Goal: Communication & Community: Answer question/provide support

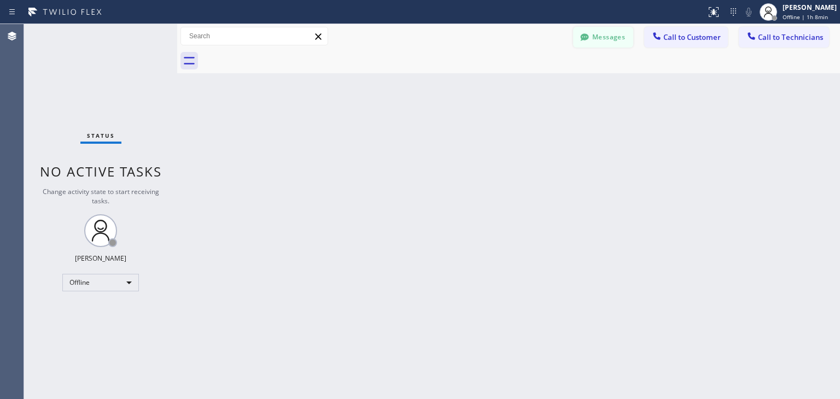
click at [582, 40] on icon at bounding box center [584, 37] width 11 height 11
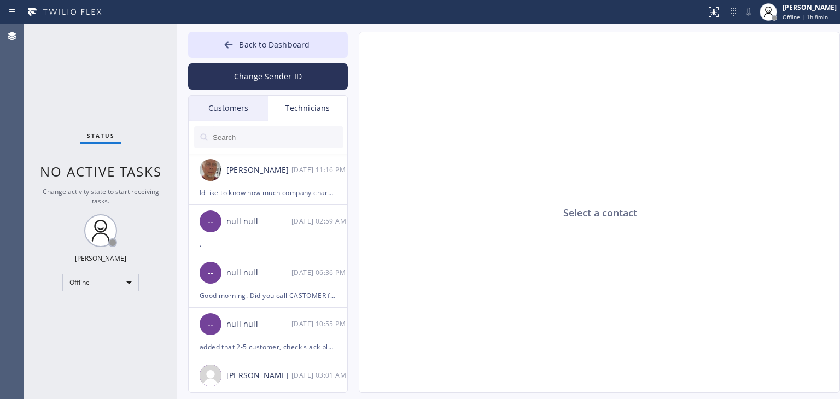
click at [227, 110] on div "Customers" at bounding box center [228, 108] width 79 height 25
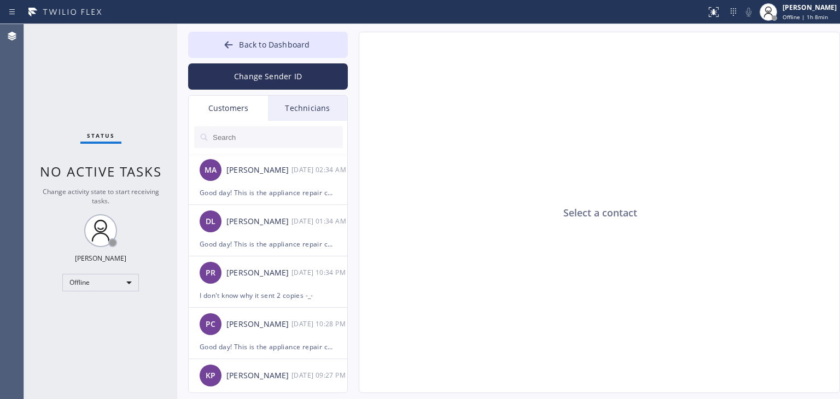
click at [264, 144] on input "text" at bounding box center [277, 137] width 131 height 22
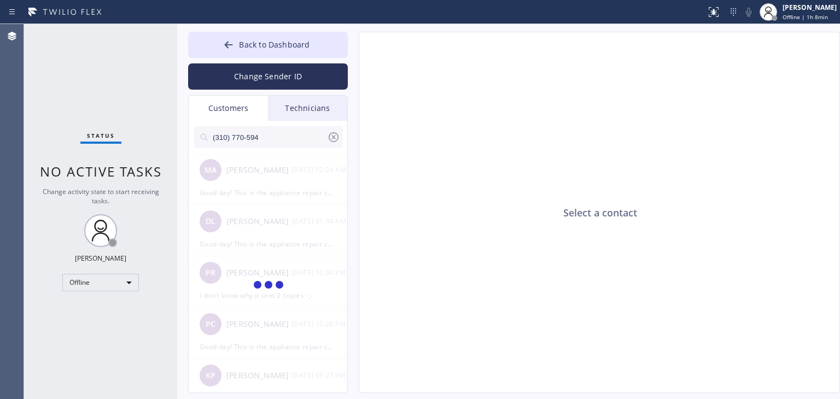
click at [289, 142] on input "(310) 770-594" at bounding box center [269, 137] width 115 height 22
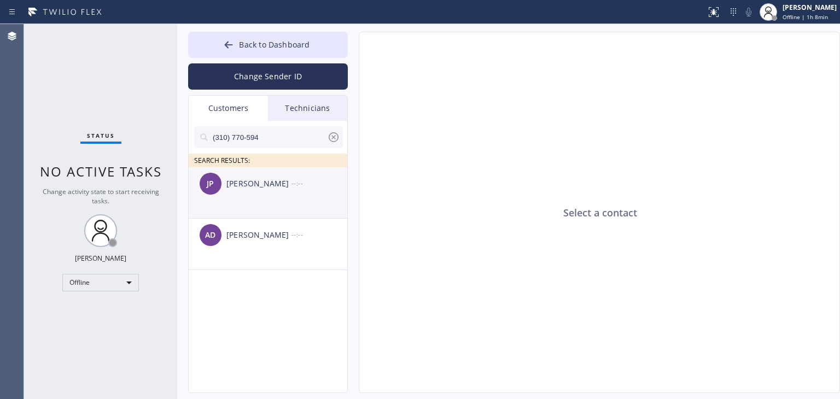
type input "(310) 770-594"
click at [294, 219] on li "JP [PERSON_NAME] --:--" at bounding box center [269, 244] width 160 height 51
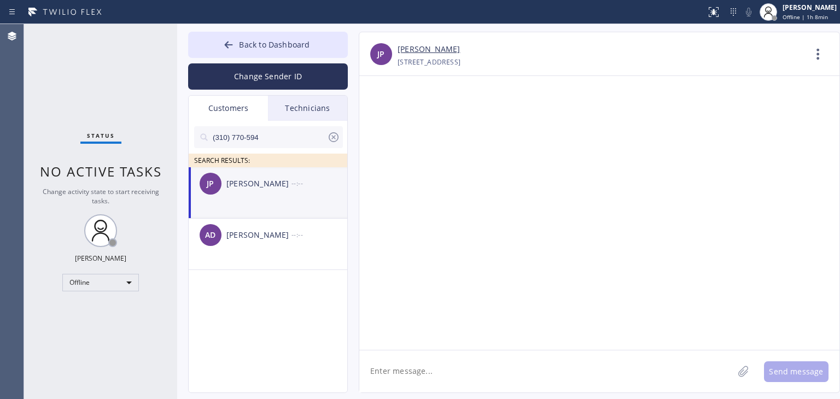
click at [285, 193] on div "JP [PERSON_NAME] --:--" at bounding box center [269, 183] width 160 height 33
click at [466, 359] on textarea at bounding box center [546, 371] width 374 height 42
paste textarea "Seattle Appliance Repair"
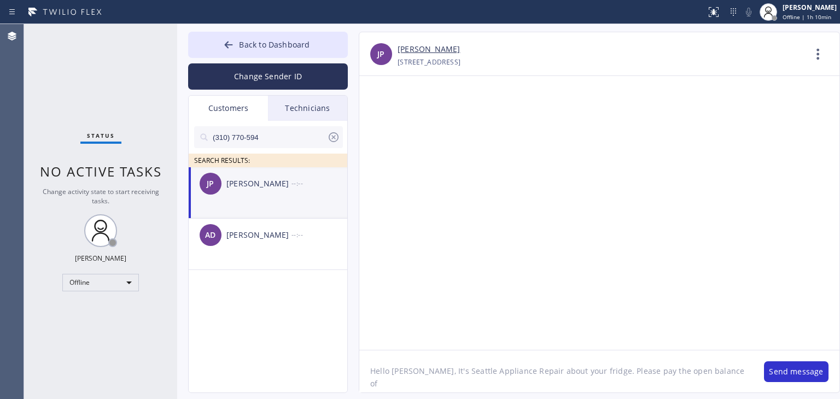
paste textarea "[URL][DOMAIN_NAME]"
click at [696, 370] on textarea "Hello [PERSON_NAME], It's Seattle Appliance Repair about your fridge. Please pa…" at bounding box center [556, 371] width 394 height 42
paste textarea "758.67$"
click at [680, 390] on textarea "Hello [PERSON_NAME], It's Seattle Appliance Repair about your fridge. Please pa…" at bounding box center [556, 371] width 394 height 42
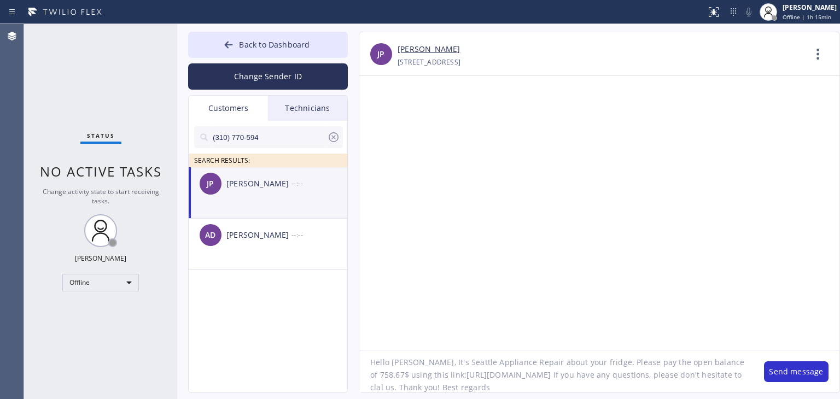
type textarea "Hello [PERSON_NAME], It's Seattle Appliance Repair about your fridge. Please pa…"
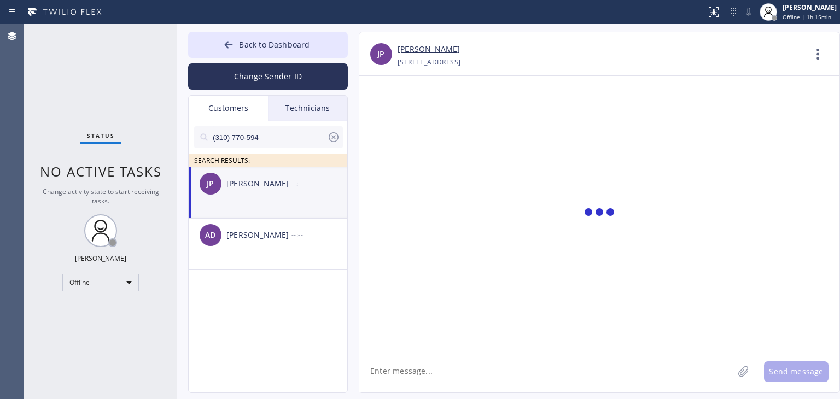
scroll to position [0, 0]
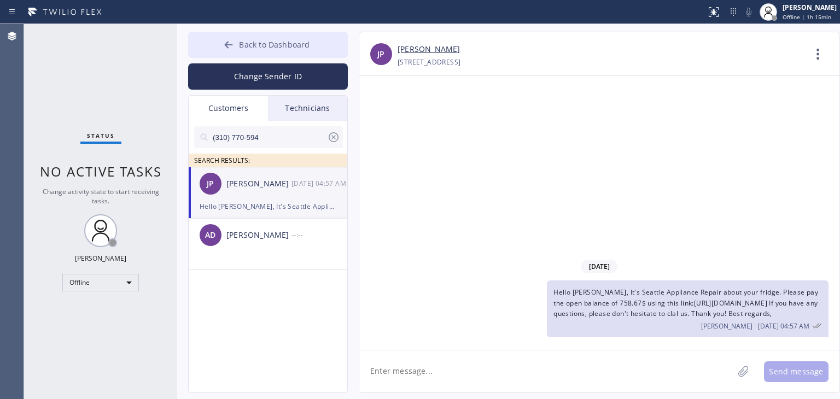
click at [314, 33] on button "Back to Dashboard" at bounding box center [268, 45] width 160 height 26
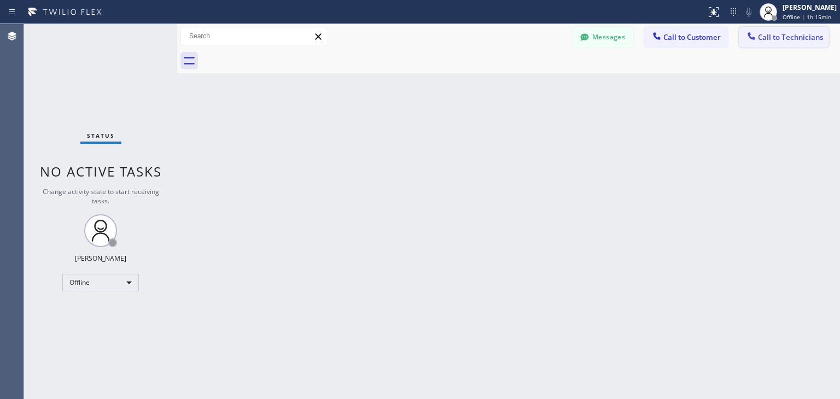
click at [771, 32] on span "Call to Technicians" at bounding box center [790, 37] width 65 height 10
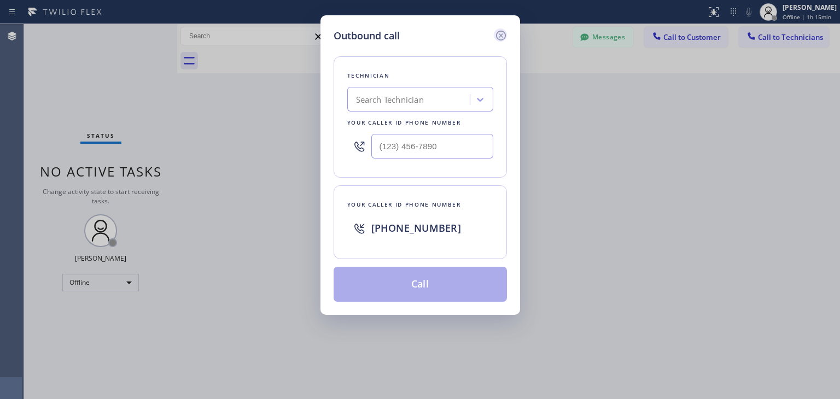
click at [504, 31] on icon at bounding box center [500, 35] width 13 height 13
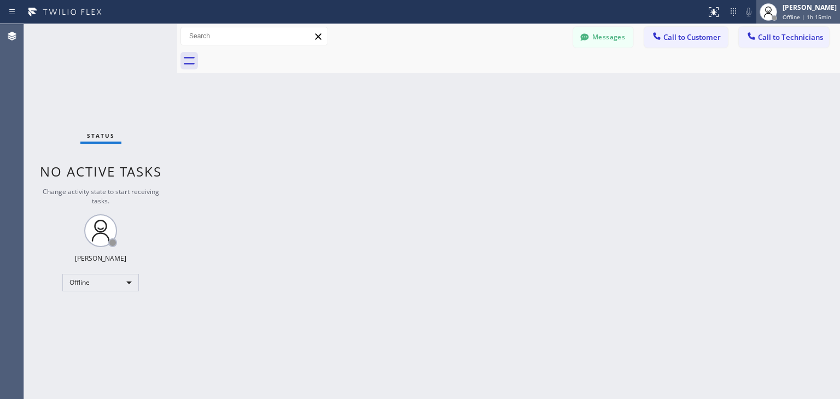
click at [773, 14] on icon at bounding box center [767, 11] width 13 height 13
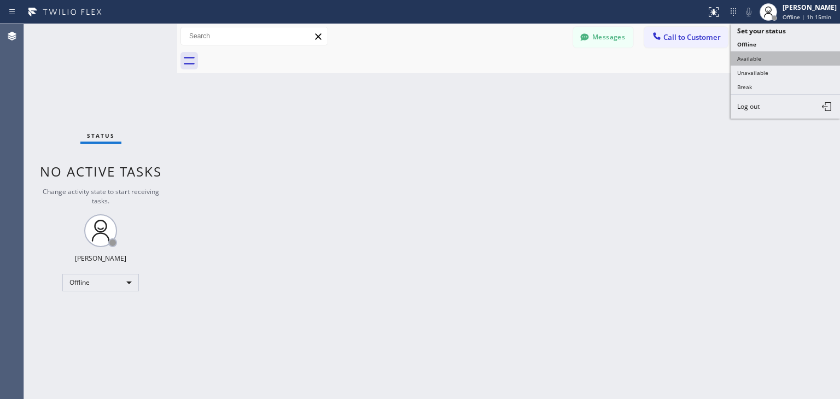
click at [761, 55] on button "Available" at bounding box center [784, 58] width 109 height 14
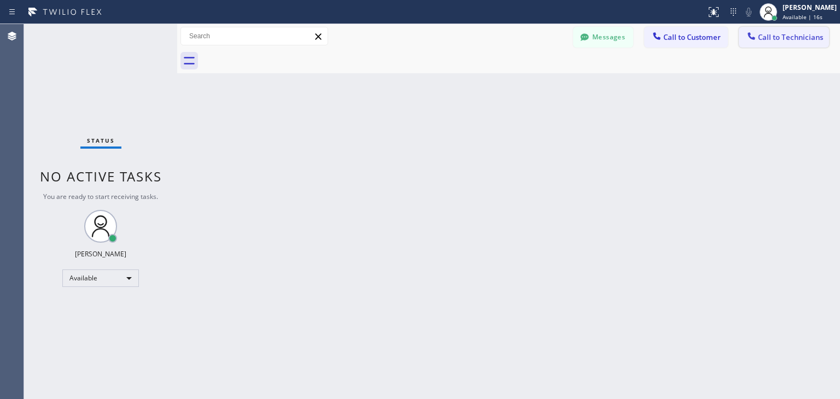
drag, startPoint x: 794, startPoint y: 54, endPoint x: 808, endPoint y: 28, distance: 29.6
click at [808, 28] on div "Messages Call to Customer Call to Technicians Outbound call Location Search loc…" at bounding box center [508, 48] width 662 height 49
click at [808, 28] on button "Call to Technicians" at bounding box center [783, 37] width 90 height 21
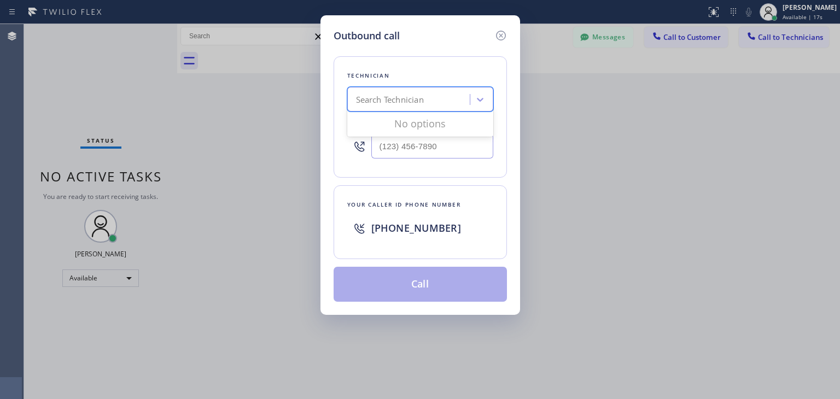
click at [419, 92] on div "Search Technician" at bounding box center [409, 99] width 119 height 19
type input "[PERSON_NAME]"
click at [444, 125] on div "Loading..." at bounding box center [420, 124] width 146 height 22
click at [440, 129] on div "[PERSON_NAME] Eranosyan" at bounding box center [420, 123] width 146 height 20
type input "[PHONE_NUMBER]"
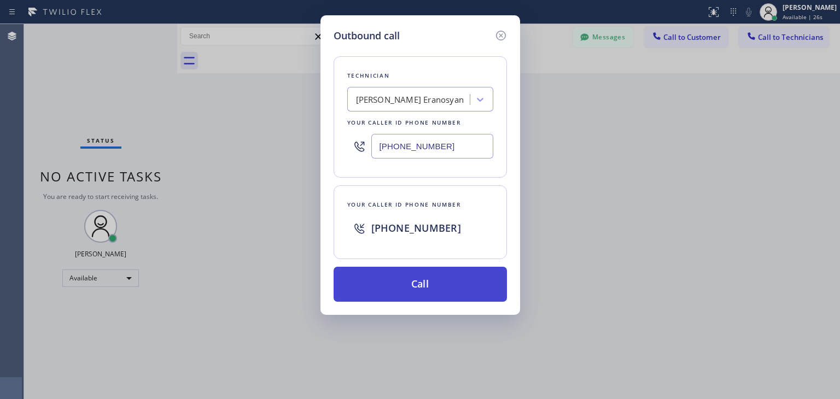
click at [460, 283] on button "Call" at bounding box center [419, 284] width 173 height 35
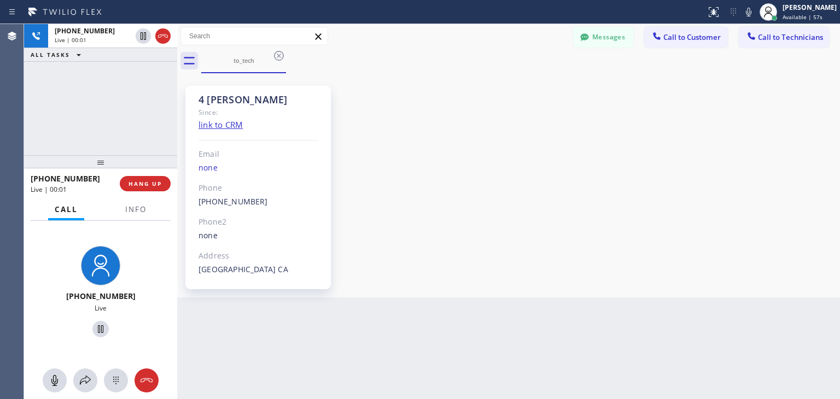
scroll to position [112, 0]
click at [177, 137] on div at bounding box center [177, 211] width 0 height 375
click at [160, 186] on span "HANG UP" at bounding box center [147, 184] width 33 height 8
click at [532, 359] on div "[PHONE_NUMBER] Live | 06:17 ALL TASKS ALL TASKS ACTIVE TASKS TASKS IN WRAP UP […" at bounding box center [431, 211] width 815 height 375
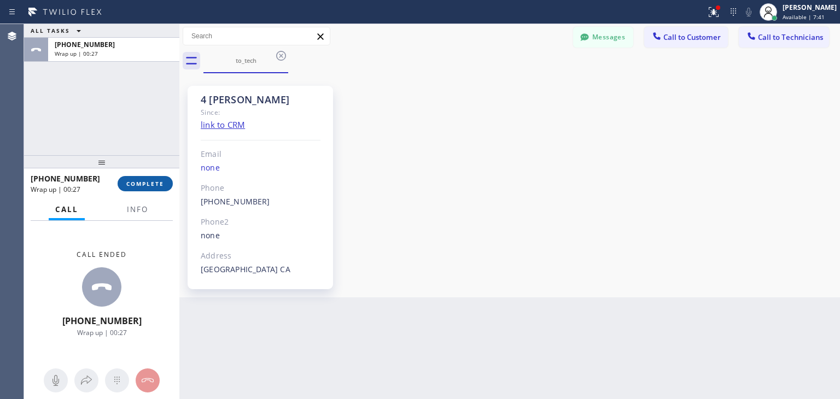
click at [133, 177] on button "COMPLETE" at bounding box center [145, 183] width 55 height 15
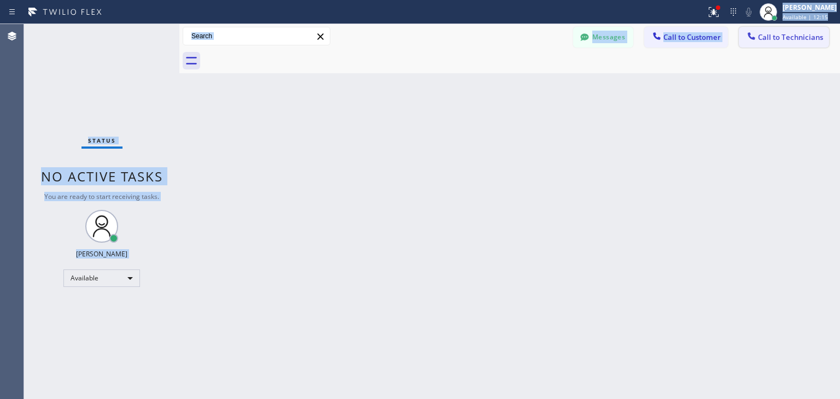
drag, startPoint x: 667, startPoint y: 18, endPoint x: 738, endPoint y: 39, distance: 74.7
click at [738, 39] on div "Status report Issues detected These issues could affect your workflow. Please c…" at bounding box center [420, 199] width 840 height 399
click at [703, 39] on span "Call to Customer" at bounding box center [691, 37] width 57 height 10
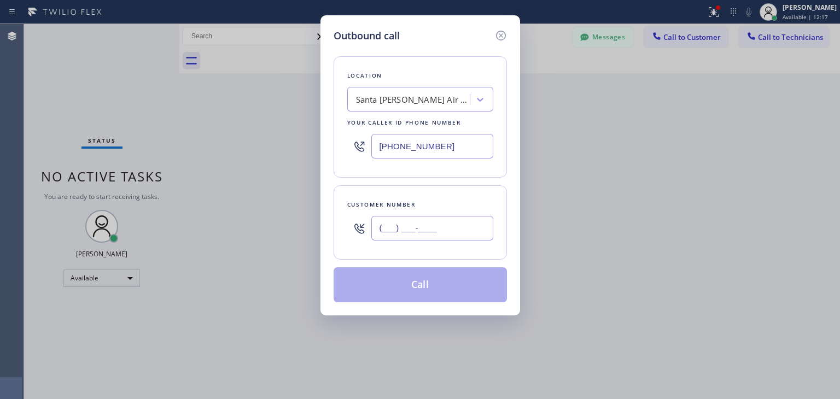
paste input "310) 770-5949"
click at [443, 233] on input "[PHONE_NUMBER]" at bounding box center [432, 228] width 122 height 25
type input "[PHONE_NUMBER]"
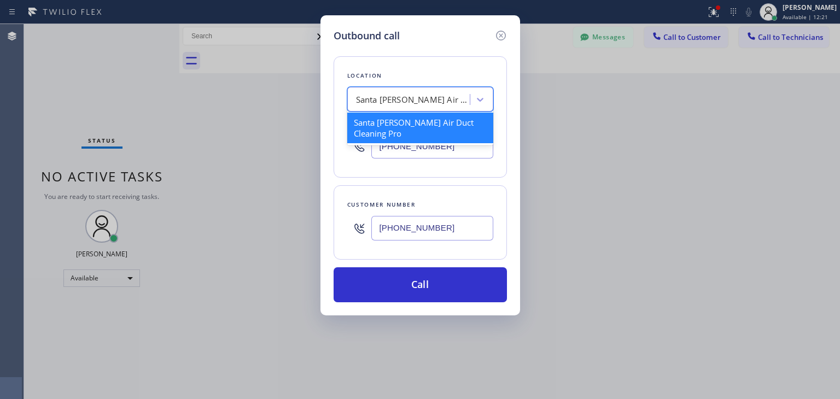
paste input "Seattle Appliance Repair"
click at [352, 92] on div "Santa [PERSON_NAME] Air Duct Cleaning Pro" at bounding box center [409, 99] width 119 height 19
type input "Seattle Appliance Repair"
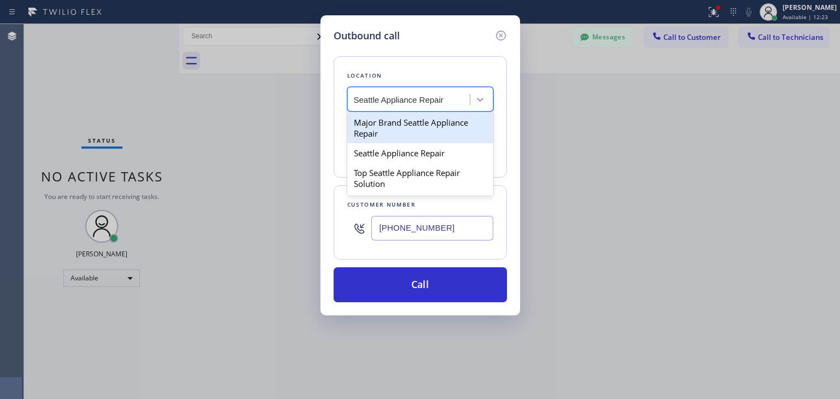
drag, startPoint x: 405, startPoint y: 116, endPoint x: 402, endPoint y: 128, distance: 11.8
click at [402, 128] on div "Major Brand Seattle Appliance Repair" at bounding box center [420, 128] width 146 height 31
type input "[PHONE_NUMBER]"
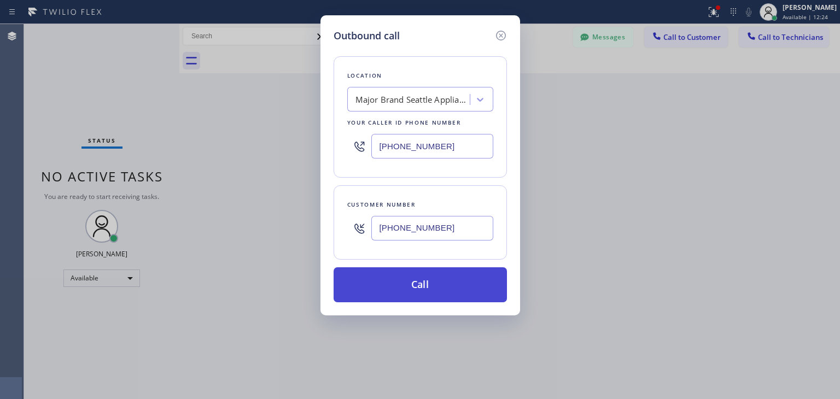
click at [432, 281] on button "Call" at bounding box center [419, 284] width 173 height 35
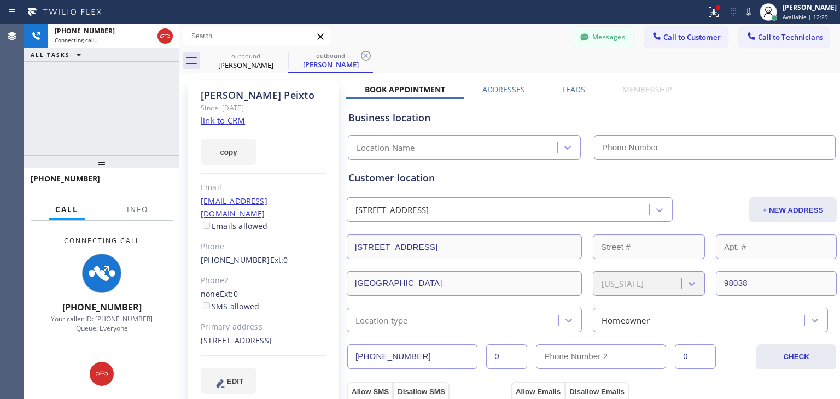
type input "[PHONE_NUMBER]"
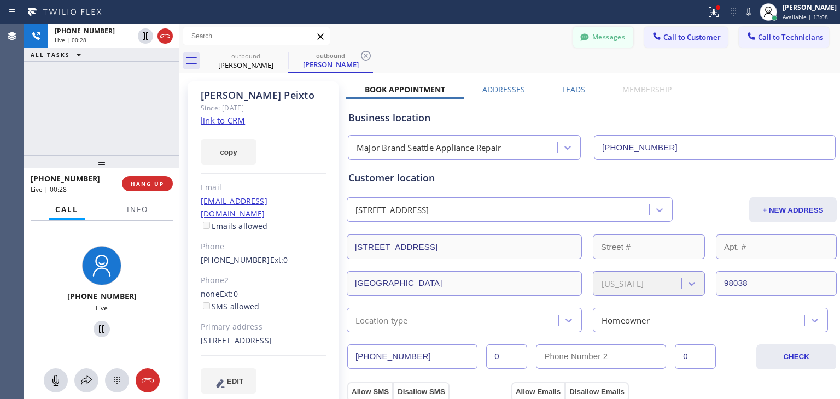
click at [592, 31] on button "Messages" at bounding box center [603, 37] width 60 height 21
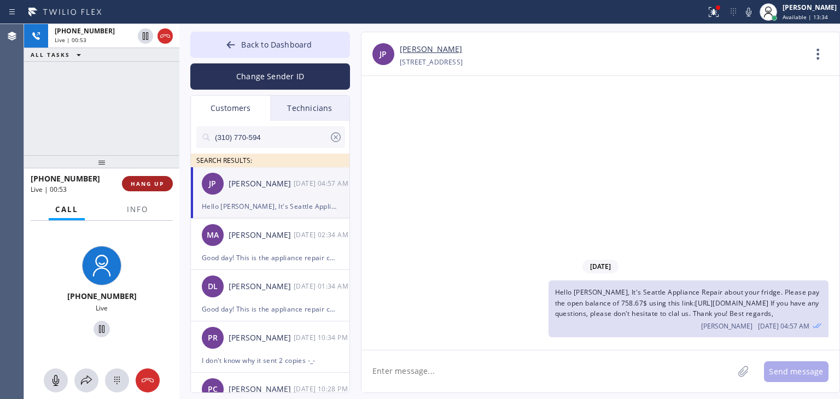
click at [155, 176] on button "HANG UP" at bounding box center [147, 183] width 51 height 15
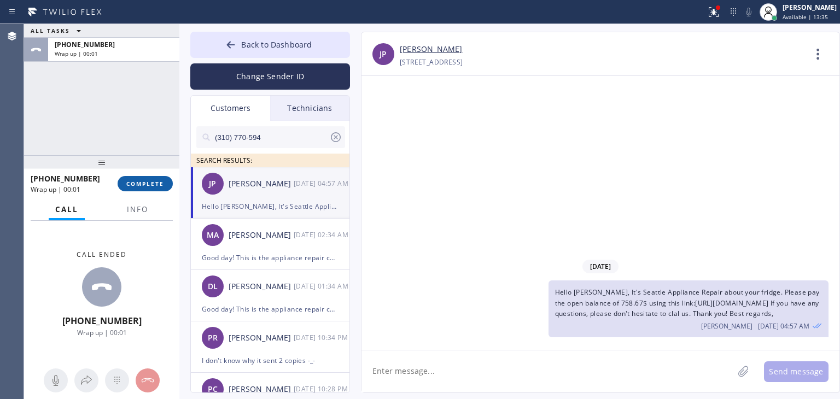
click at [155, 176] on button "COMPLETE" at bounding box center [145, 183] width 55 height 15
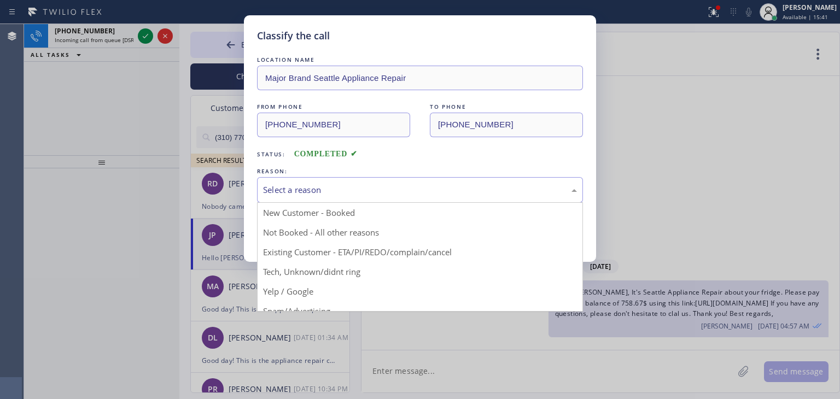
click at [420, 196] on div "Select a reason" at bounding box center [420, 190] width 326 height 26
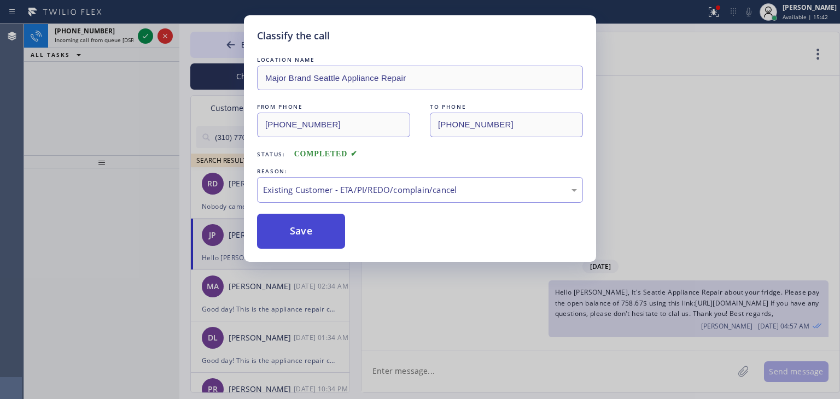
click at [337, 241] on button "Save" at bounding box center [301, 231] width 88 height 35
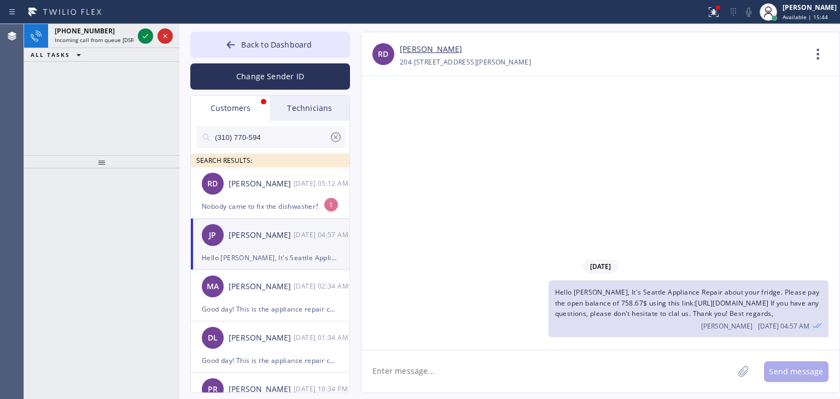
click at [142, 40] on icon at bounding box center [145, 36] width 13 height 13
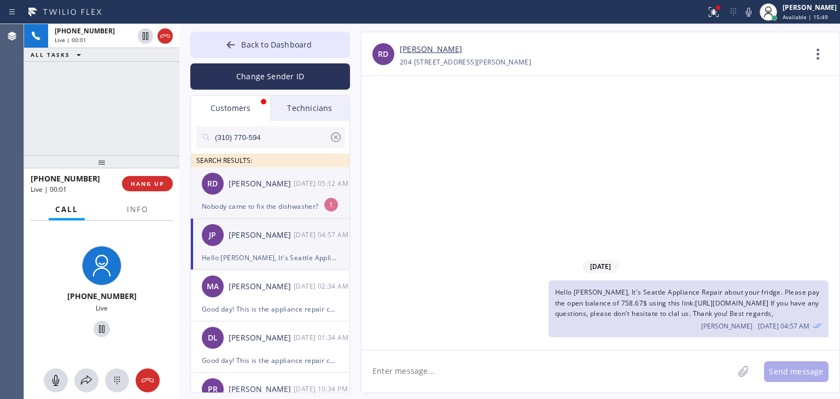
click at [336, 205] on div "1" at bounding box center [331, 205] width 14 height 14
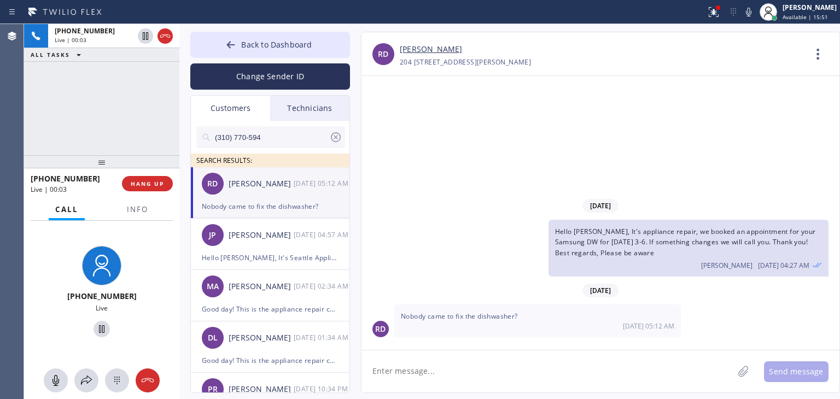
click at [295, 27] on div "Back to Dashboard Change Sender ID Customers Technicians (310) 770-594 SEARCH R…" at bounding box center [509, 211] width 660 height 375
click at [304, 45] on span "Back to Dashboard" at bounding box center [276, 44] width 71 height 10
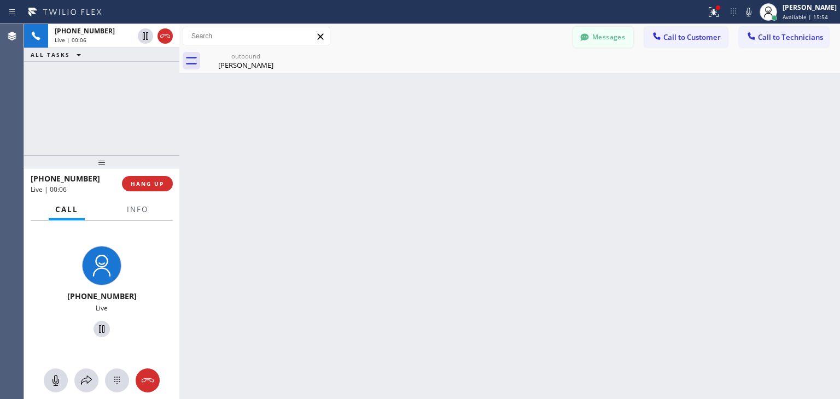
click at [608, 38] on button "Messages" at bounding box center [603, 37] width 60 height 21
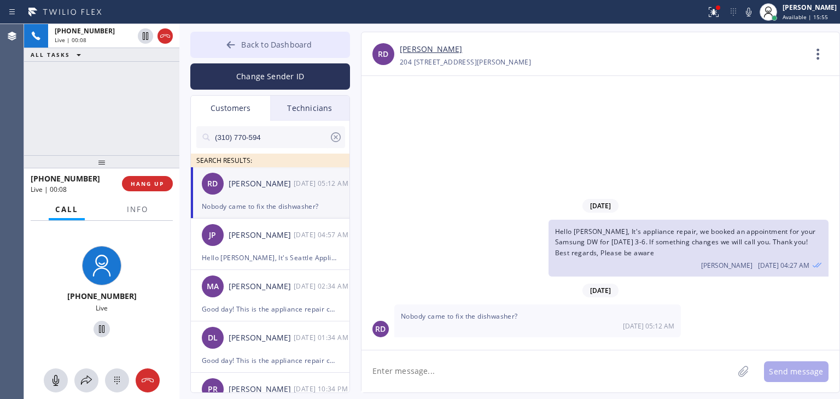
click at [269, 42] on span "Back to Dashboard" at bounding box center [276, 44] width 71 height 10
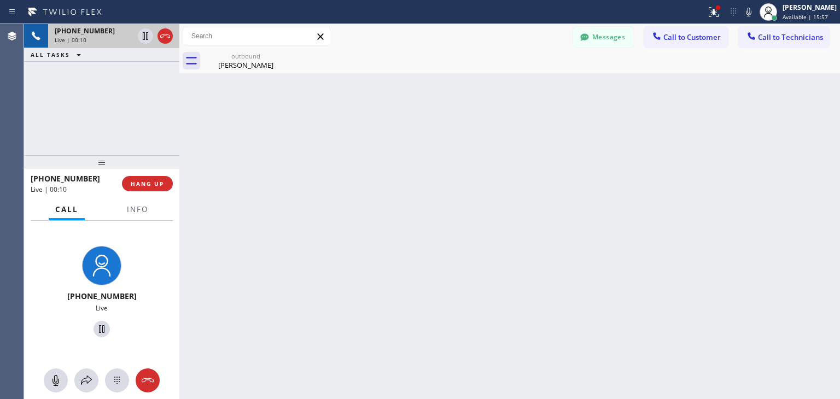
click at [91, 38] on div "Live | 00:10" at bounding box center [94, 40] width 79 height 8
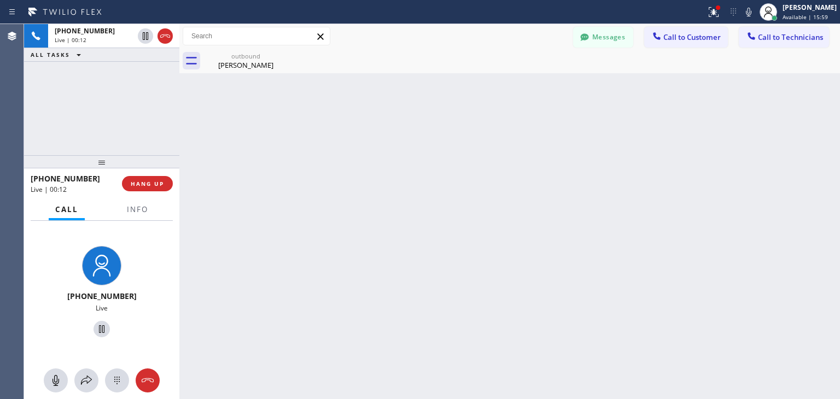
click at [83, 174] on span "[PHONE_NUMBER]" at bounding box center [65, 178] width 69 height 10
click at [589, 27] on button "Messages" at bounding box center [603, 37] width 60 height 21
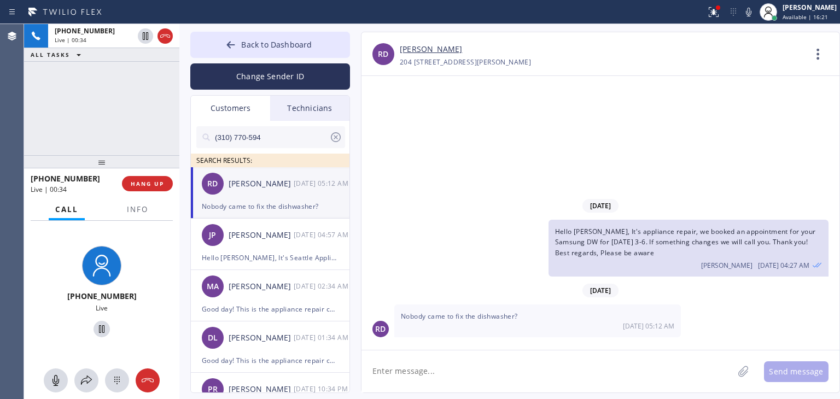
click at [251, 194] on div "RD [PERSON_NAME] [DATE] 05:12 AM" at bounding box center [271, 183] width 160 height 33
click at [429, 51] on link "[PERSON_NAME]" at bounding box center [431, 49] width 62 height 13
click at [155, 180] on span "HANG UP" at bounding box center [147, 184] width 33 height 8
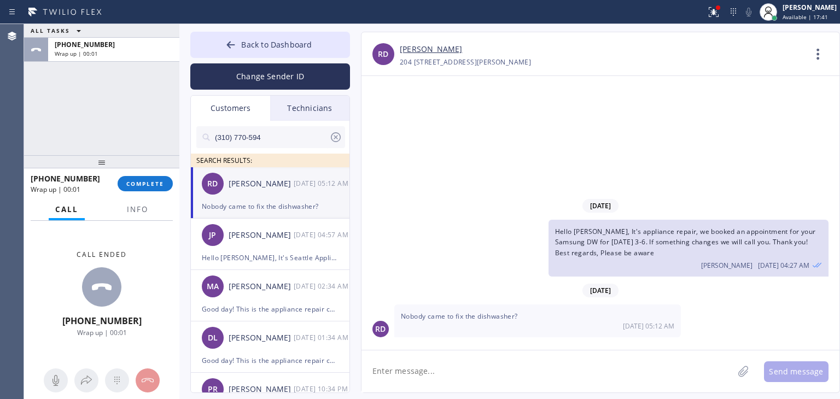
click at [535, 384] on div "ALL TASKS ALL TASKS ACTIVE TASKS TASKS IN WRAP UP [PHONE_NUMBER] Wrap up | 00:0…" at bounding box center [431, 211] width 815 height 375
click at [313, 48] on button "Back to Dashboard" at bounding box center [270, 45] width 160 height 26
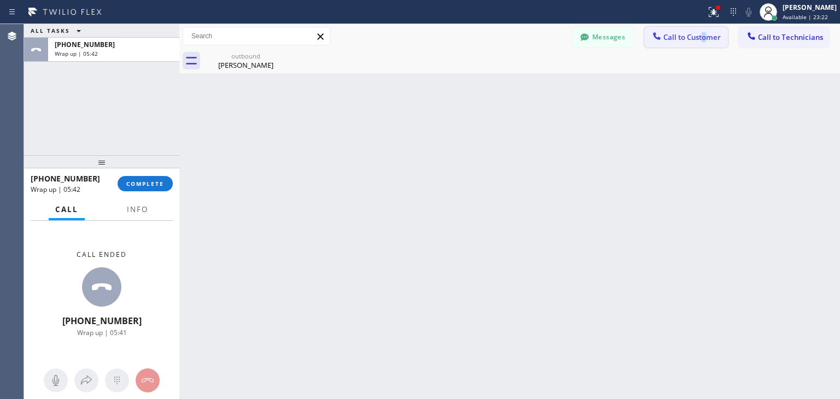
drag, startPoint x: 709, startPoint y: 26, endPoint x: 704, endPoint y: 44, distance: 18.2
click at [704, 44] on div "Messages Call to Customer Call to Technicians Outbound call Location Major Bran…" at bounding box center [509, 36] width 660 height 25
click at [704, 44] on button "Call to Customer" at bounding box center [686, 37] width 84 height 21
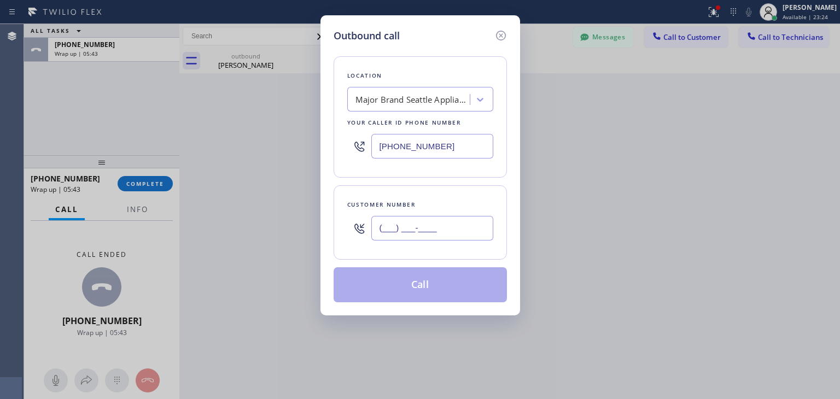
paste input "626) 425-3224"
click at [473, 226] on input "[PHONE_NUMBER]" at bounding box center [432, 228] width 122 height 25
type input "[PHONE_NUMBER]"
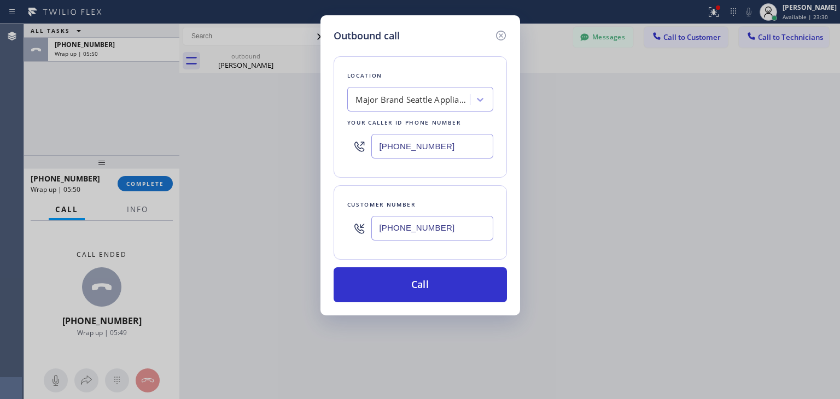
paste input "5 Star Appliance Repair"
type input "5 Star Appliance Repair"
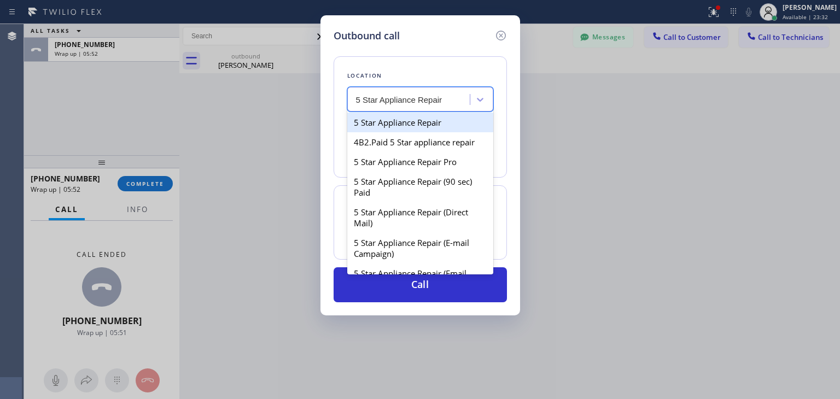
click at [410, 123] on div "5 Star Appliance Repair" at bounding box center [420, 123] width 146 height 20
type input "[PHONE_NUMBER]"
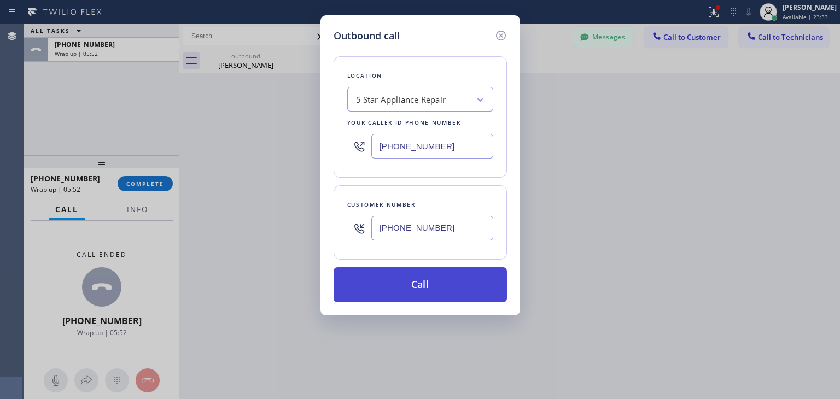
click at [439, 273] on button "Call" at bounding box center [419, 284] width 173 height 35
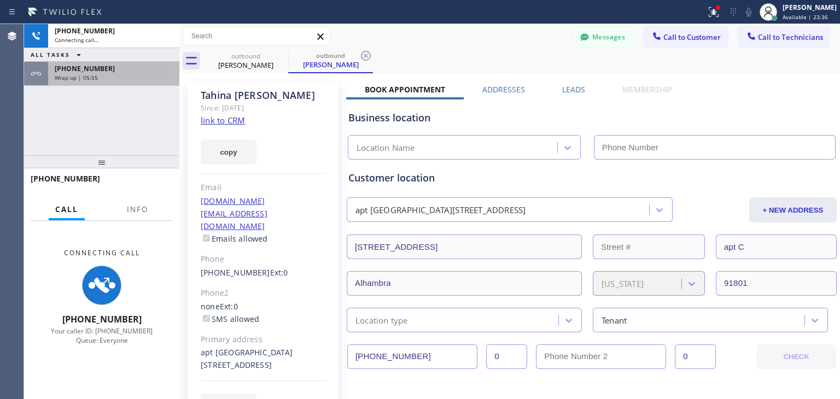
click at [143, 70] on div "[PHONE_NUMBER]" at bounding box center [114, 68] width 118 height 9
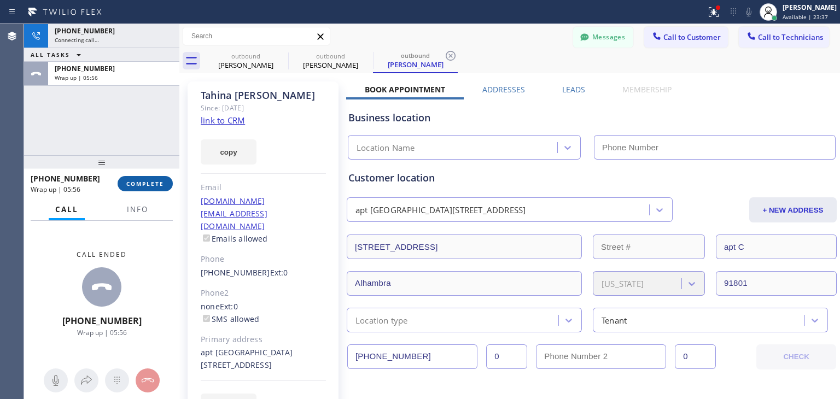
click at [163, 184] on span "COMPLETE" at bounding box center [145, 184] width 38 height 8
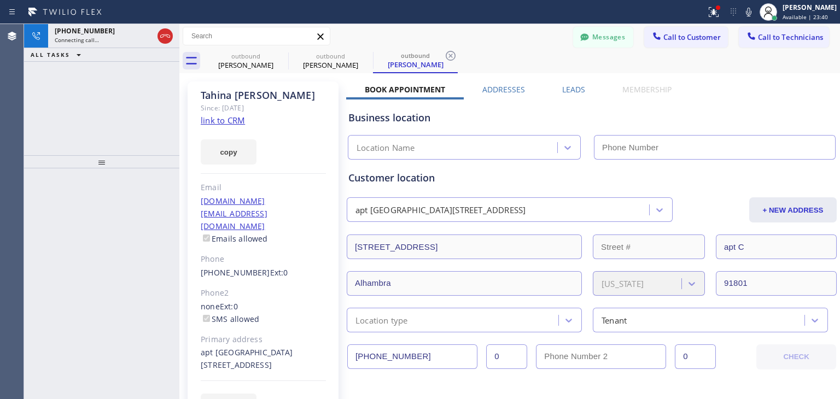
type input "[PHONE_NUMBER]"
click at [280, 52] on icon at bounding box center [280, 55] width 13 height 13
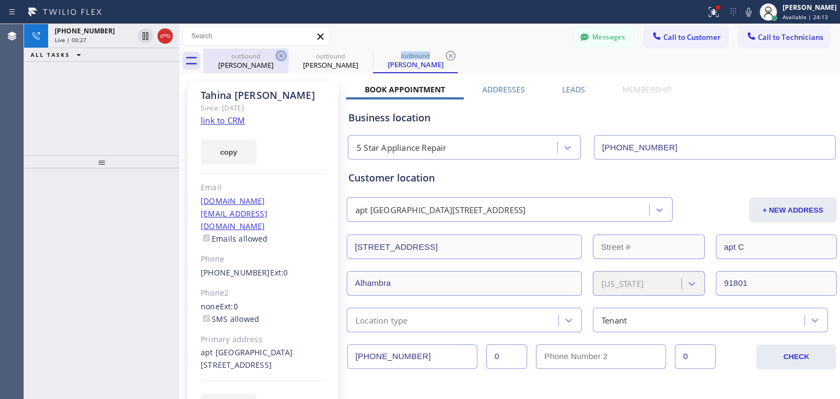
click at [0, 0] on icon at bounding box center [0, 0] width 0 height 0
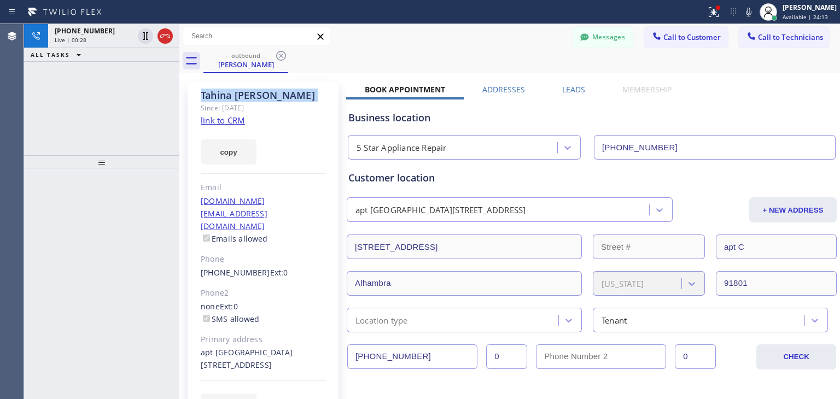
click at [280, 52] on icon at bounding box center [280, 55] width 13 height 13
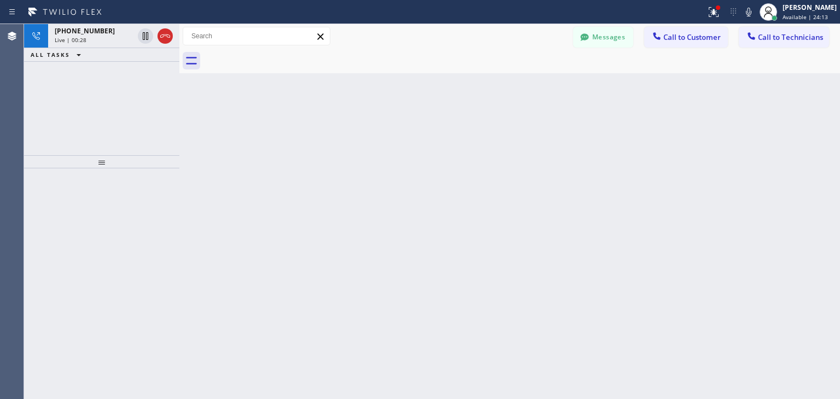
click at [280, 52] on div at bounding box center [521, 61] width 636 height 25
drag, startPoint x: 280, startPoint y: 52, endPoint x: 570, endPoint y: 395, distance: 448.7
click at [570, 395] on div "Back to Dashboard Change Sender ID Customers Technicians (310) 770-594 SEARCH R…" at bounding box center [509, 211] width 660 height 375
drag, startPoint x: 180, startPoint y: 110, endPoint x: 189, endPoint y: 110, distance: 8.7
click at [187, 110] on div at bounding box center [187, 211] width 0 height 375
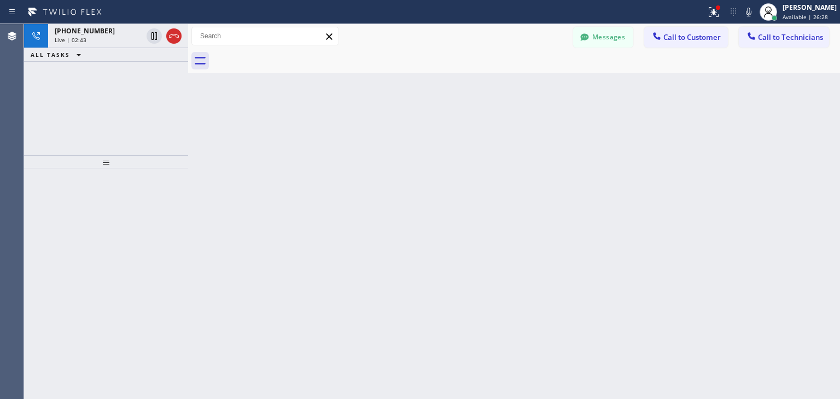
click at [188, 110] on div at bounding box center [188, 211] width 0 height 375
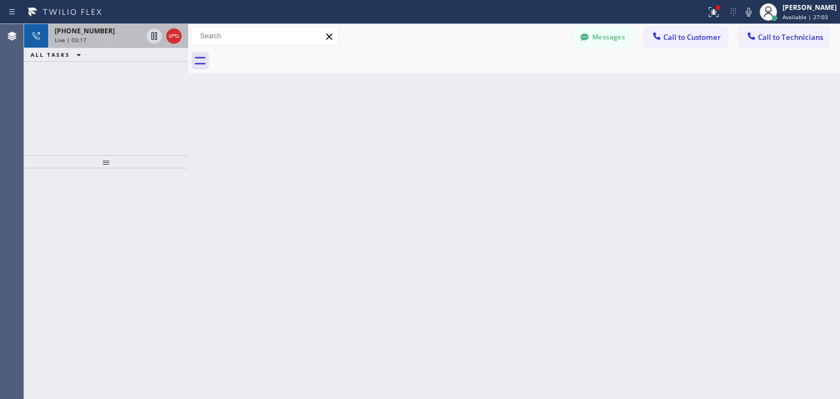
click at [125, 44] on div "[PHONE_NUMBER] Live | 03:17" at bounding box center [96, 36] width 96 height 24
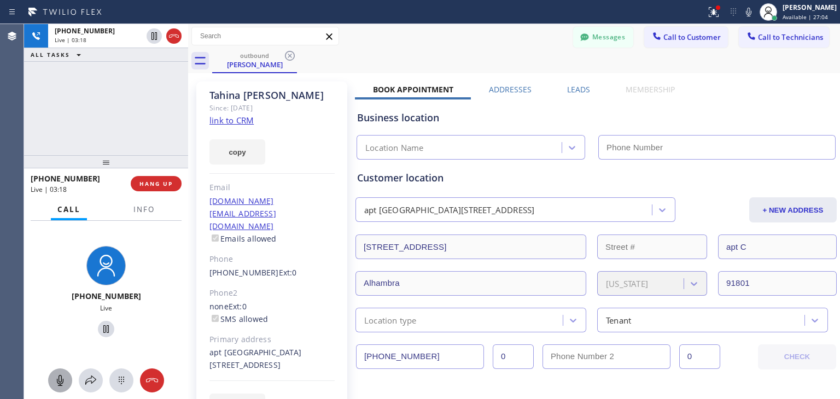
click at [55, 389] on button at bounding box center [60, 380] width 24 height 24
type input "[PHONE_NUMBER]"
click at [55, 389] on button at bounding box center [60, 380] width 24 height 24
click at [188, 140] on div at bounding box center [188, 211] width 0 height 375
click at [162, 187] on button "HANG UP" at bounding box center [156, 183] width 51 height 15
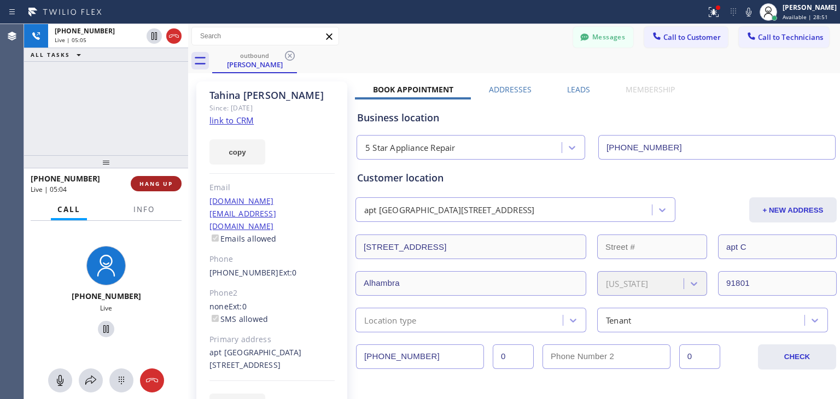
click at [162, 187] on button "HANG UP" at bounding box center [156, 183] width 51 height 15
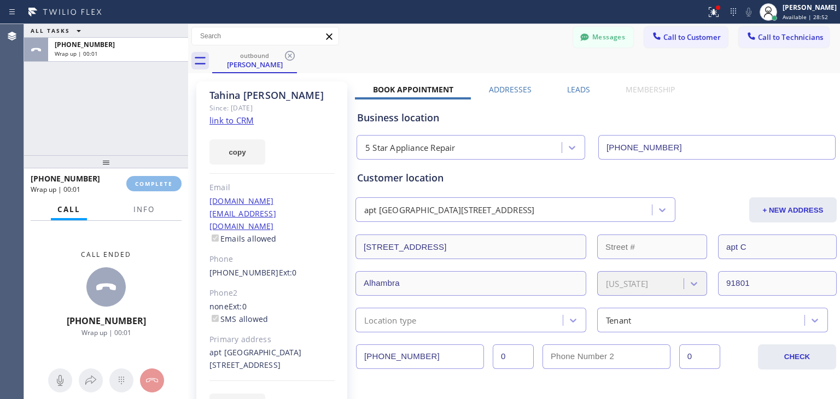
click at [582, 354] on div "ALL TASKS ALL TASKS ACTIVE TASKS TASKS IN WRAP UP [PHONE_NUMBER] Wrap up | 00:0…" at bounding box center [431, 211] width 815 height 375
click at [744, 32] on div at bounding box center [750, 37] width 13 height 13
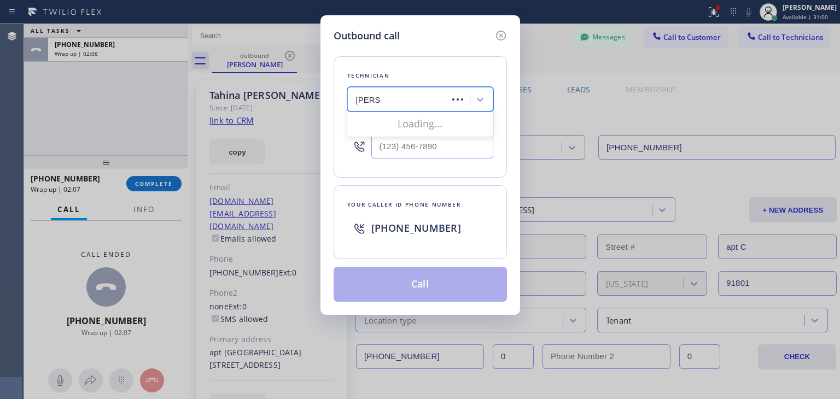
type input "[PERSON_NAME]"
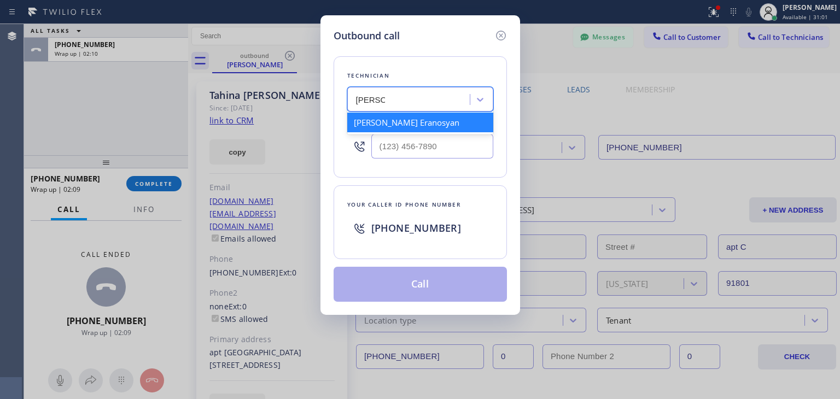
click at [416, 121] on div "[PERSON_NAME] Eranosyan" at bounding box center [420, 123] width 146 height 20
type input "[PHONE_NUMBER]"
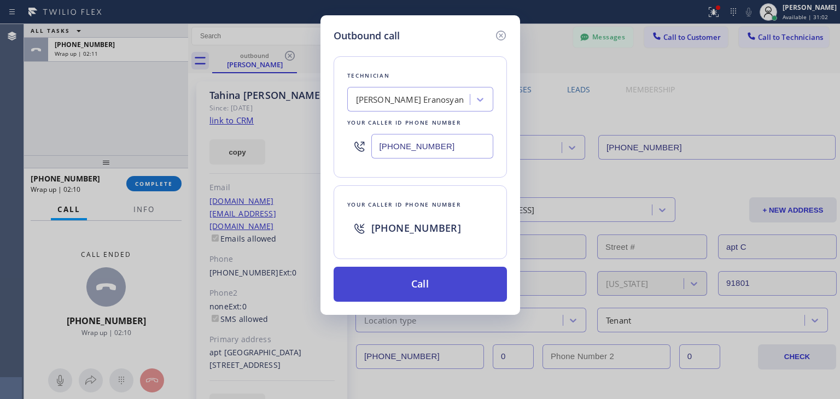
click at [424, 293] on button "Call" at bounding box center [419, 284] width 173 height 35
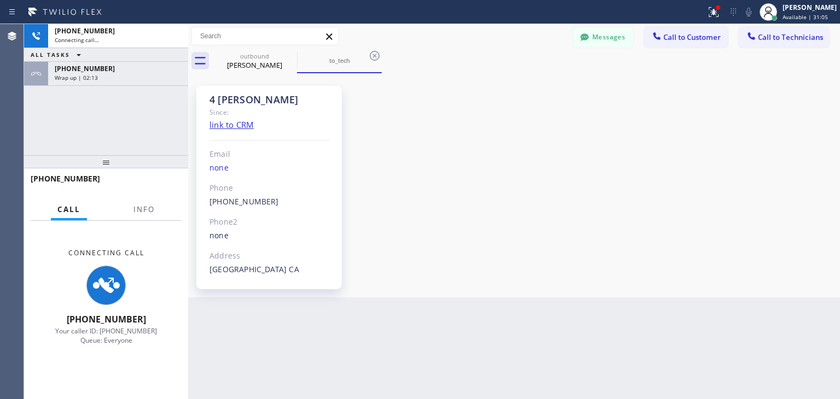
scroll to position [112, 0]
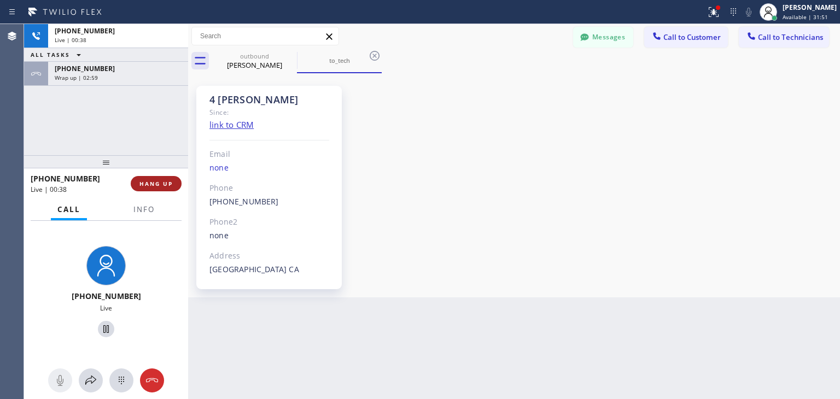
click at [168, 187] on span "HANG UP" at bounding box center [155, 184] width 33 height 8
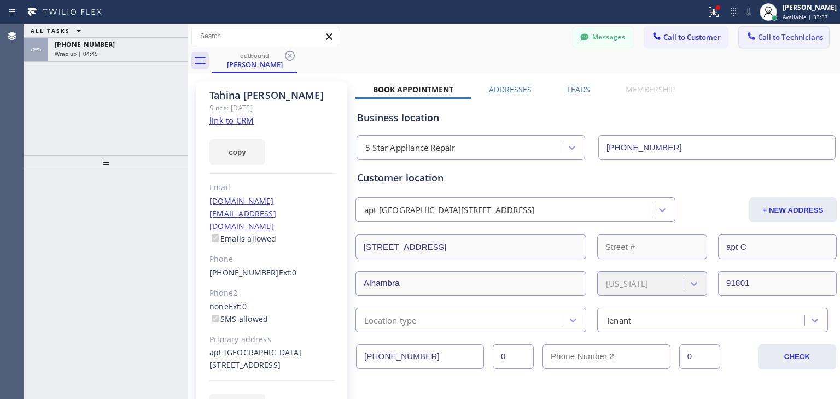
drag, startPoint x: 787, startPoint y: 26, endPoint x: 782, endPoint y: 36, distance: 11.0
click at [782, 36] on div "Messages Call to Customer Call to Technicians Outbound call Location 5 Star App…" at bounding box center [514, 36] width 652 height 25
click at [782, 36] on span "Call to Technicians" at bounding box center [790, 37] width 65 height 10
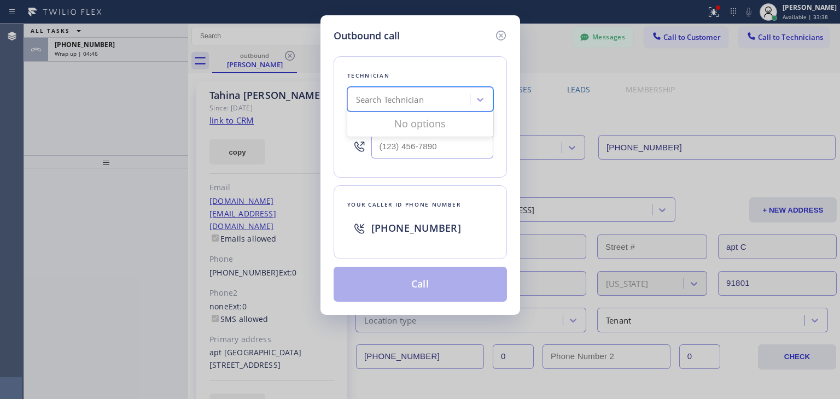
click at [457, 102] on div "Search Technician" at bounding box center [409, 99] width 119 height 19
type input "ibragim"
click at [436, 125] on div "[PERSON_NAME]" at bounding box center [420, 123] width 146 height 20
type input "[PHONE_NUMBER]"
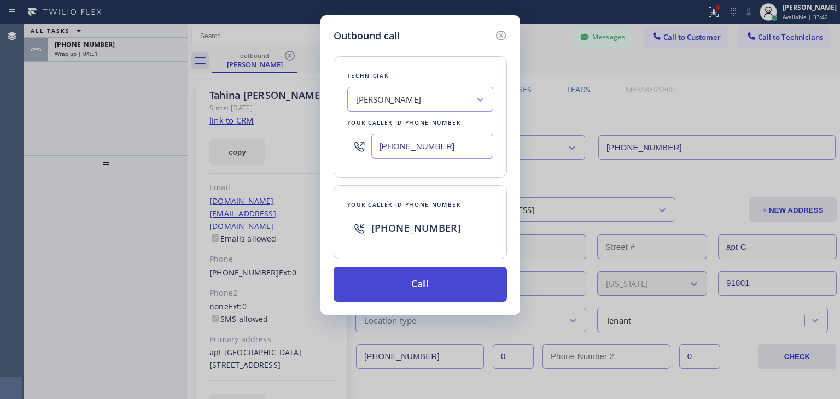
click at [450, 287] on button "Call" at bounding box center [419, 284] width 173 height 35
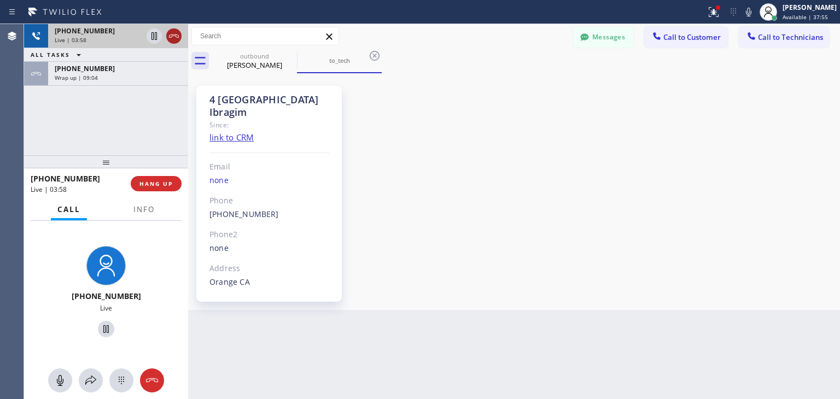
click at [173, 37] on icon at bounding box center [173, 36] width 13 height 13
click at [173, 37] on div "Live | 03:58" at bounding box center [118, 40] width 127 height 8
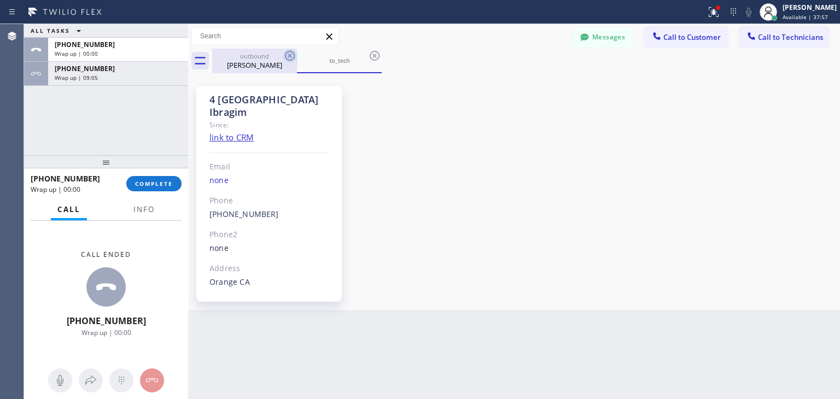
drag, startPoint x: 173, startPoint y: 37, endPoint x: 290, endPoint y: 61, distance: 120.0
click at [290, 61] on icon at bounding box center [289, 55] width 13 height 13
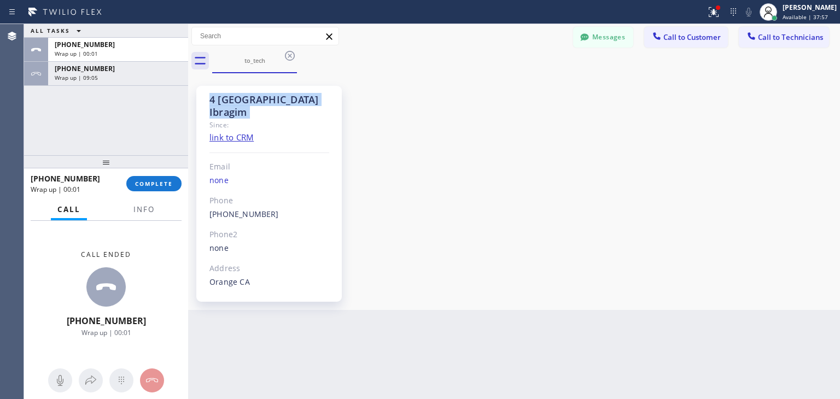
click at [290, 61] on icon at bounding box center [289, 55] width 13 height 13
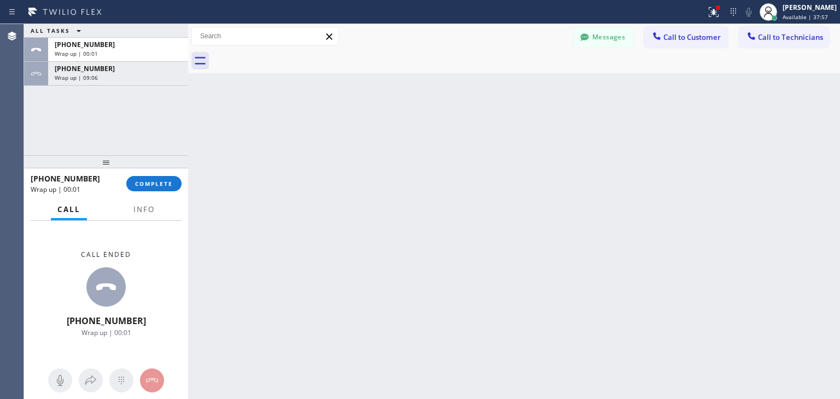
click at [290, 61] on div at bounding box center [525, 61] width 627 height 25
click at [806, 31] on button "Call to Technicians" at bounding box center [783, 37] width 90 height 21
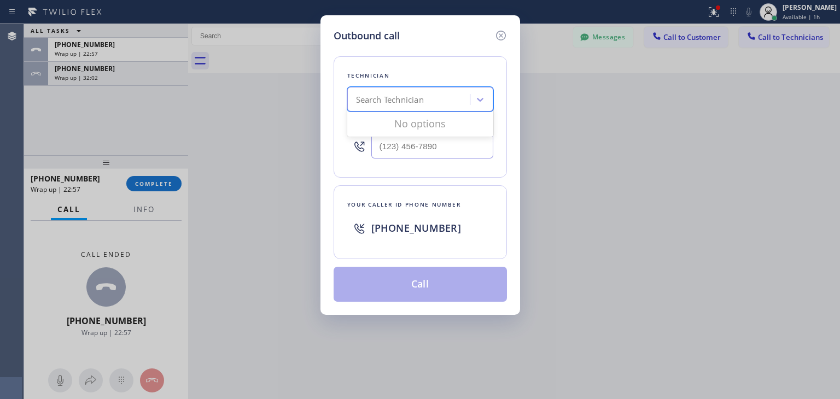
click at [389, 107] on div "Search Technician" at bounding box center [409, 99] width 119 height 19
type input "[PERSON_NAME]"
click at [429, 127] on div "[PERSON_NAME]" at bounding box center [420, 123] width 146 height 20
type input "[PHONE_NUMBER]"
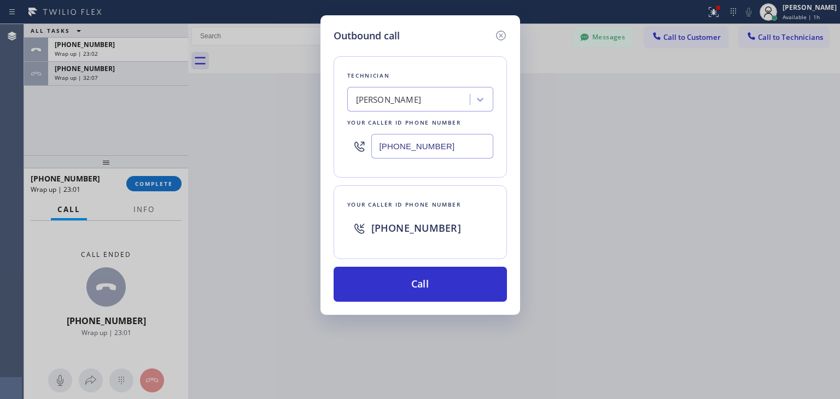
click at [450, 301] on div "Outbound call Technician [PERSON_NAME] Your caller id phone number [PHONE_NUMBE…" at bounding box center [420, 165] width 200 height 300
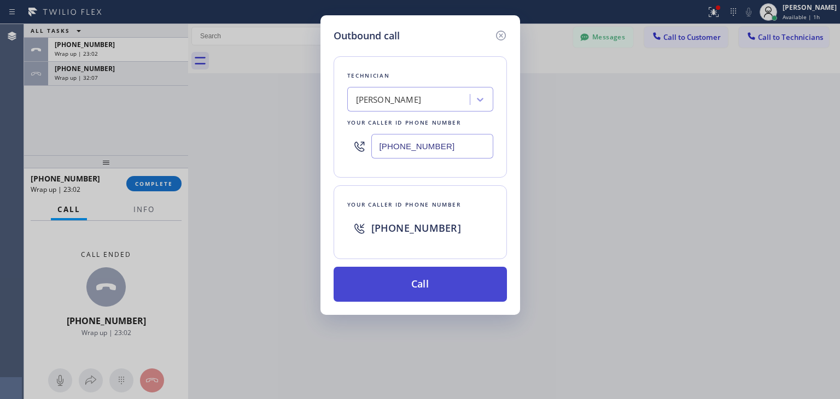
click at [460, 290] on button "Call" at bounding box center [419, 284] width 173 height 35
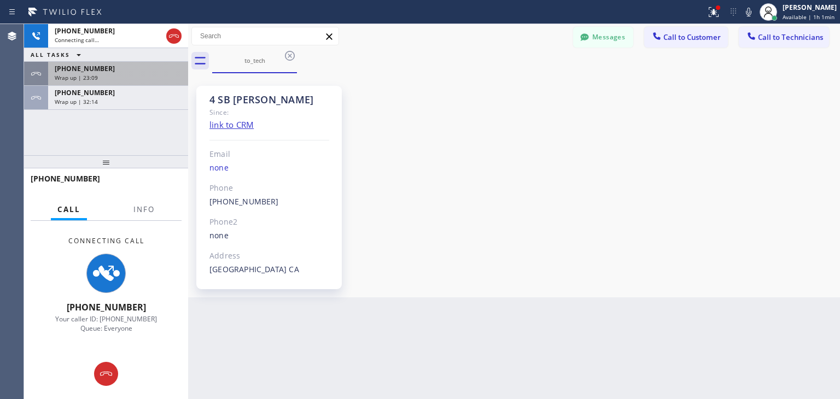
click at [149, 70] on div "[PHONE_NUMBER]" at bounding box center [118, 68] width 127 height 9
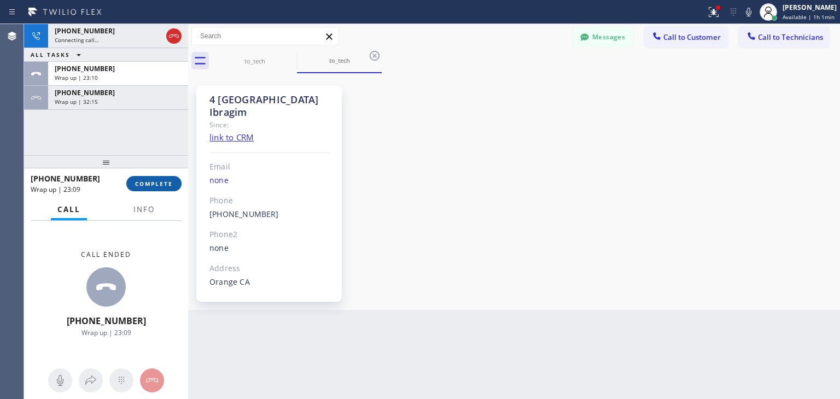
click at [166, 178] on button "COMPLETE" at bounding box center [153, 183] width 55 height 15
click at [162, 119] on div "[PHONE_NUMBER] Connecting call… ALL TASKS ALL TASKS ACTIVE TASKS TASKS IN WRAP …" at bounding box center [106, 89] width 164 height 131
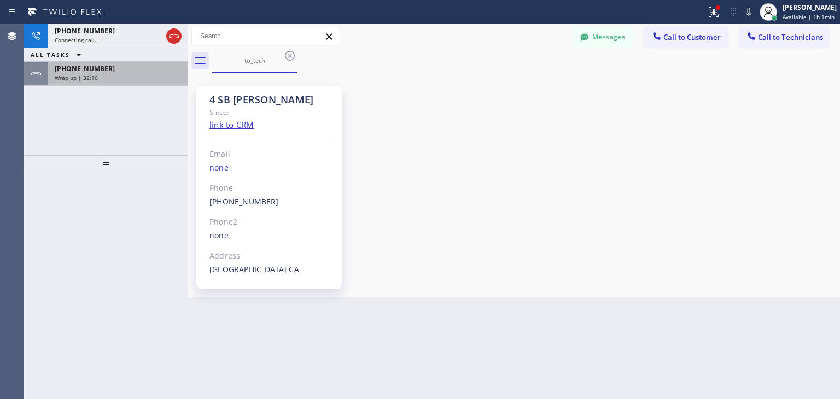
drag, startPoint x: 168, startPoint y: 99, endPoint x: 172, endPoint y: 83, distance: 16.8
click at [172, 83] on div "[PHONE_NUMBER] Connecting call… ALL TASKS ALL TASKS ACTIVE TASKS TASKS IN WRAP …" at bounding box center [106, 89] width 164 height 131
click at [172, 83] on div "[PHONE_NUMBER] Wrap up | 32:16" at bounding box center [116, 74] width 136 height 24
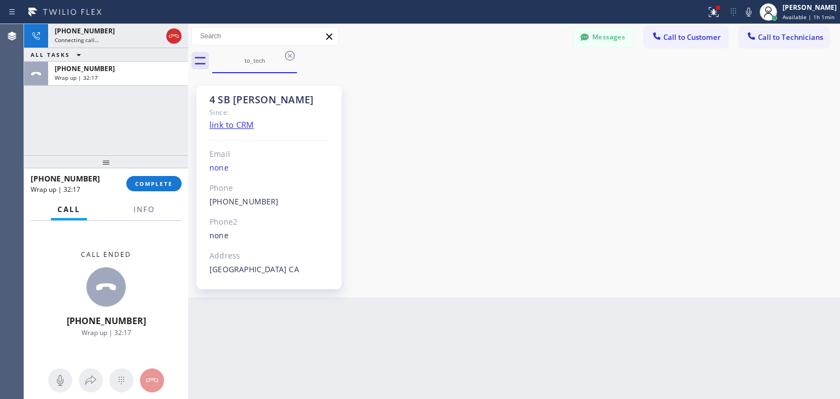
click at [157, 191] on div "[PHONE_NUMBER] Wrap up | 32:17 COMPLETE" at bounding box center [106, 183] width 151 height 28
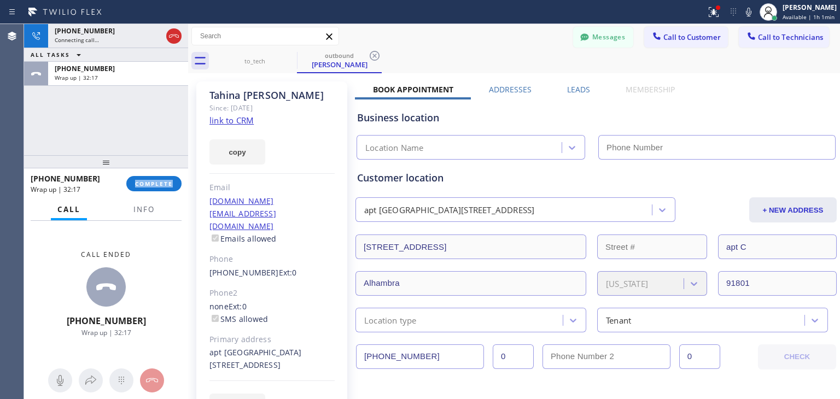
click at [157, 191] on div "[PHONE_NUMBER] Wrap up | 32:17 COMPLETE" at bounding box center [106, 183] width 151 height 28
click at [157, 190] on div "[PHONE_NUMBER] Wrap up | 32:18 COMPLETE" at bounding box center [106, 183] width 151 height 28
click at [157, 190] on button "COMPLETE" at bounding box center [153, 183] width 55 height 15
type input "[PHONE_NUMBER]"
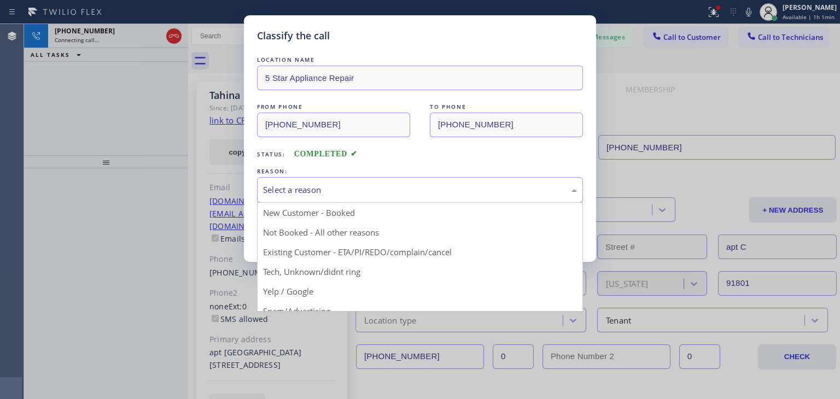
click at [417, 182] on div "Select a reason" at bounding box center [420, 190] width 326 height 26
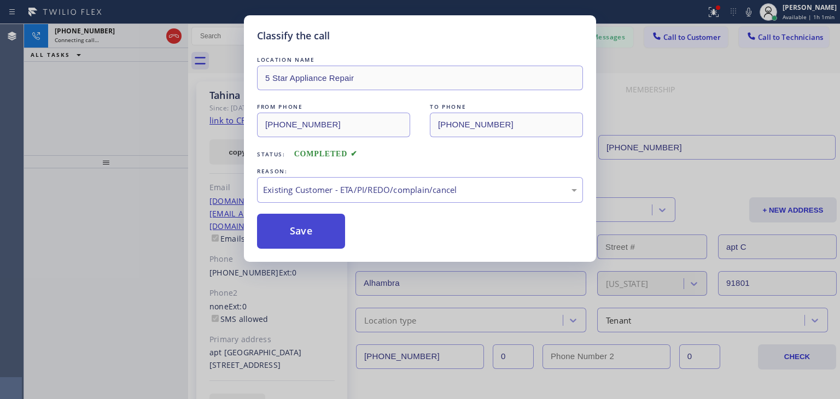
click at [334, 230] on button "Save" at bounding box center [301, 231] width 88 height 35
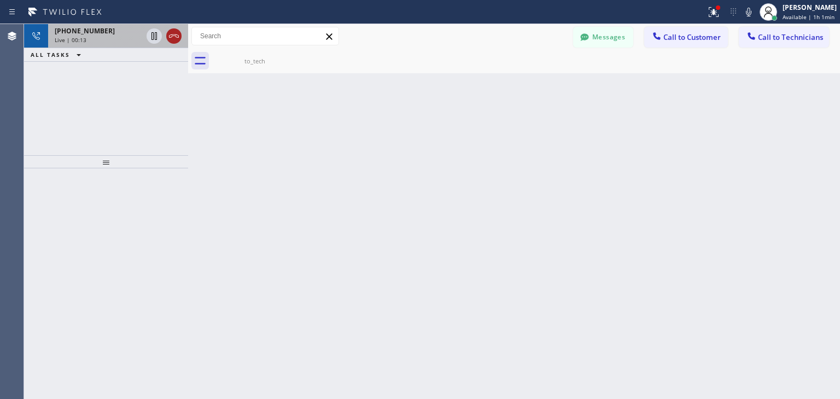
click at [170, 34] on icon at bounding box center [173, 36] width 13 height 13
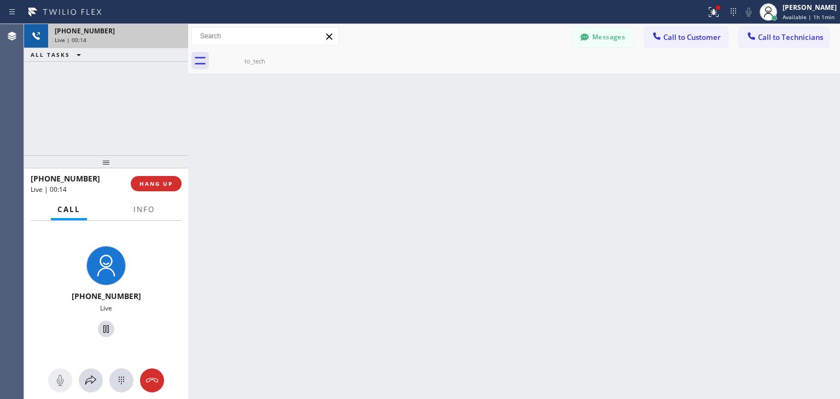
click at [170, 34] on div "[PHONE_NUMBER]" at bounding box center [118, 30] width 127 height 9
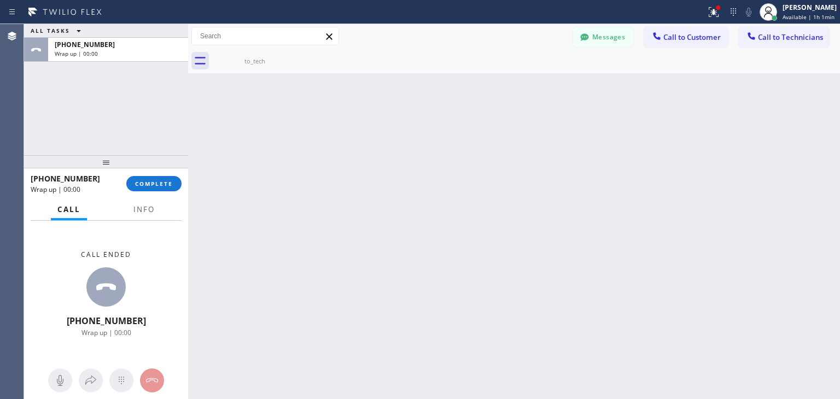
drag, startPoint x: 170, startPoint y: 34, endPoint x: 603, endPoint y: 350, distance: 535.9
click at [146, 46] on div "[PHONE_NUMBER]" at bounding box center [118, 44] width 127 height 9
click at [166, 177] on button "COMPLETE" at bounding box center [153, 183] width 55 height 15
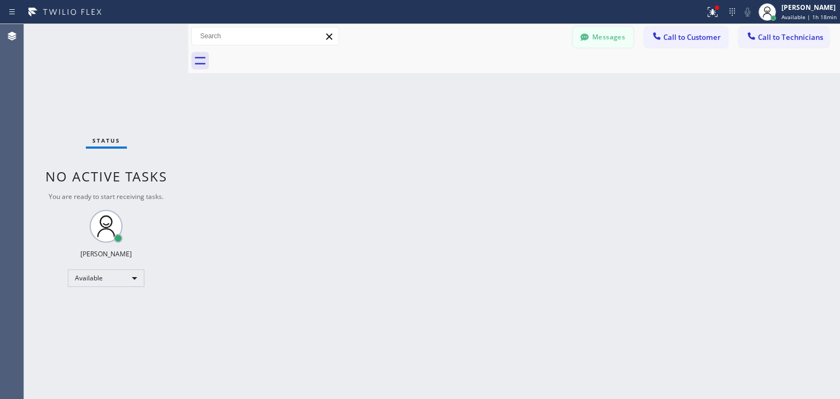
click at [617, 40] on button "Messages" at bounding box center [603, 37] width 60 height 21
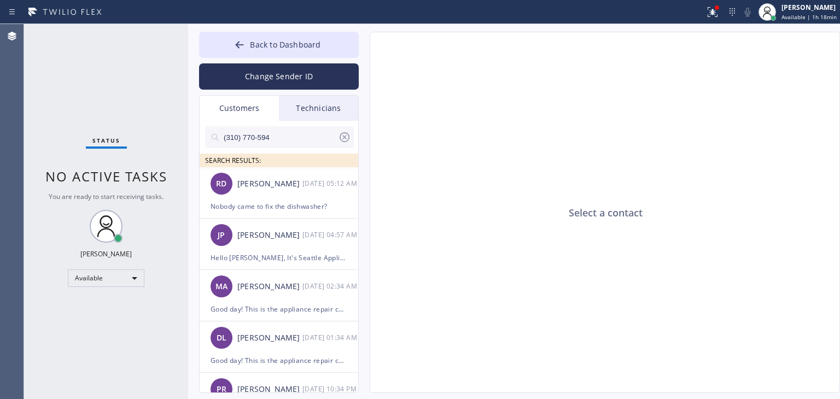
click at [285, 134] on input "(310) 770-594" at bounding box center [279, 137] width 115 height 22
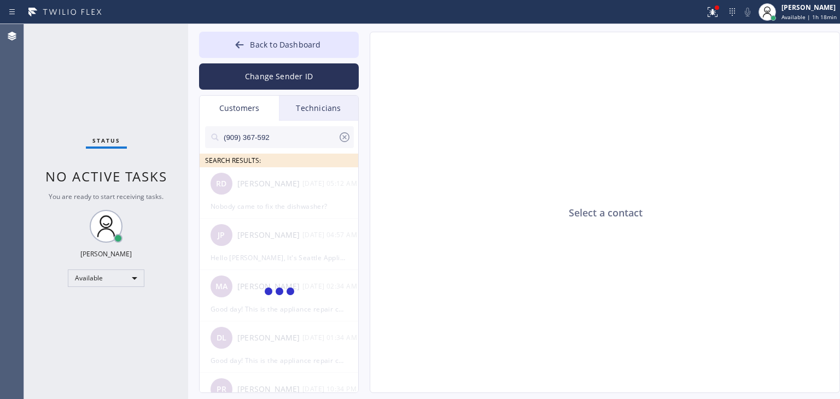
click at [285, 134] on input "(909) 367-592" at bounding box center [279, 137] width 115 height 22
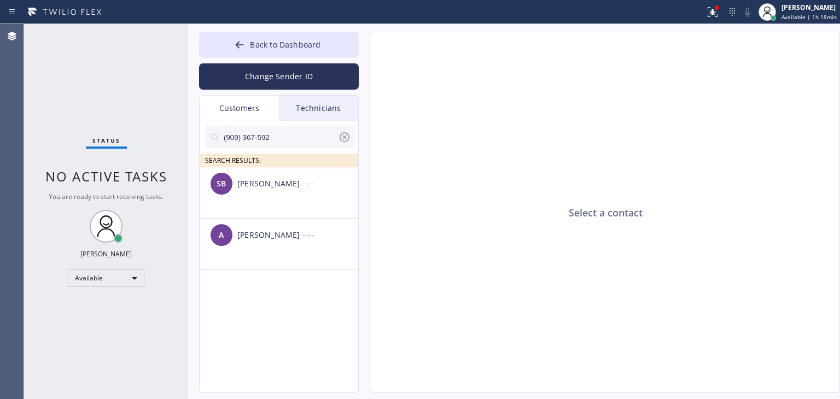
type input "(909) 367-592"
click at [230, 183] on div "SB" at bounding box center [221, 184] width 22 height 22
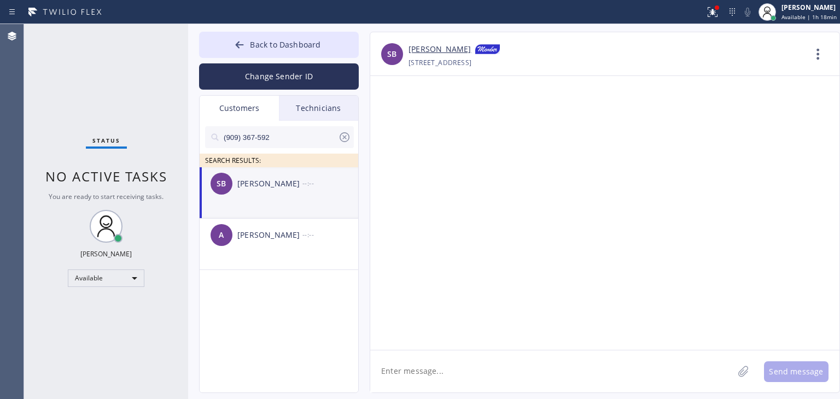
click at [454, 366] on textarea at bounding box center [551, 371] width 363 height 42
paste textarea "Good day! This is the appliance repair company you recently contacted. Unfortun…"
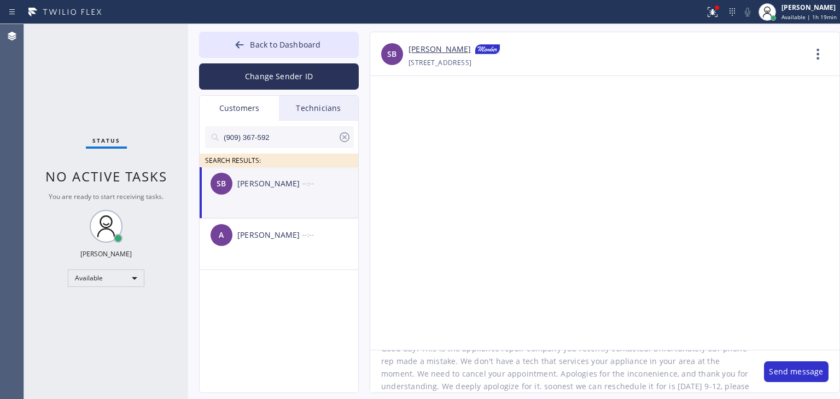
scroll to position [34, 0]
click at [702, 374] on textarea "Good day! This is the appliance repair company you recently contacted. Unfortun…" at bounding box center [561, 371] width 383 height 42
click at [687, 389] on textarea "Good day! This is the appliance repair company you recently contacted. Unfortun…" at bounding box center [561, 371] width 383 height 42
type textarea "Good day! This is the appliance repair company you recently contacted. Unfortun…"
click at [812, 373] on button "Send message" at bounding box center [796, 371] width 64 height 21
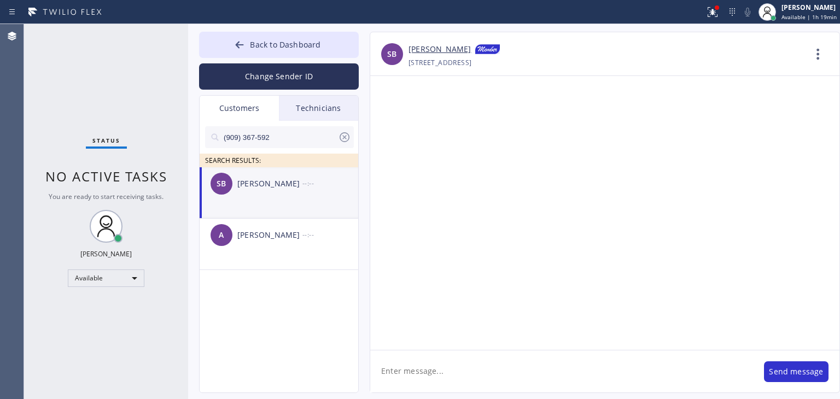
scroll to position [0, 0]
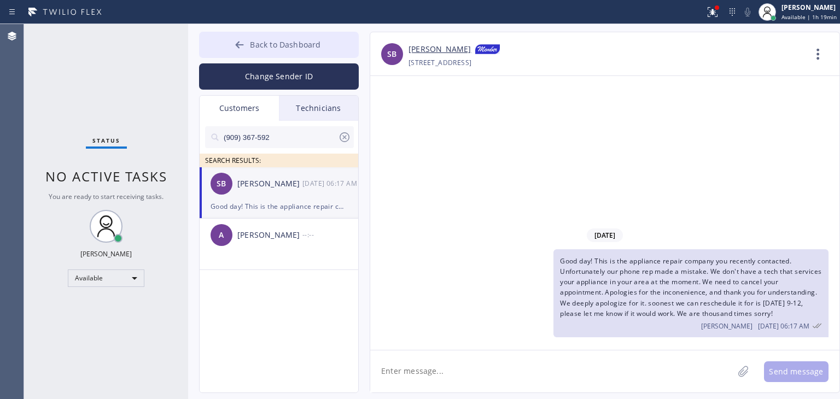
click at [319, 50] on button "Back to Dashboard" at bounding box center [279, 45] width 160 height 26
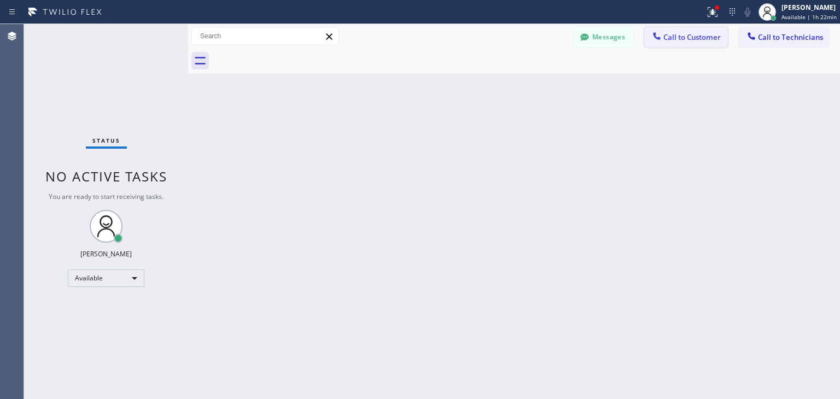
click at [707, 34] on span "Call to Customer" at bounding box center [691, 37] width 57 height 10
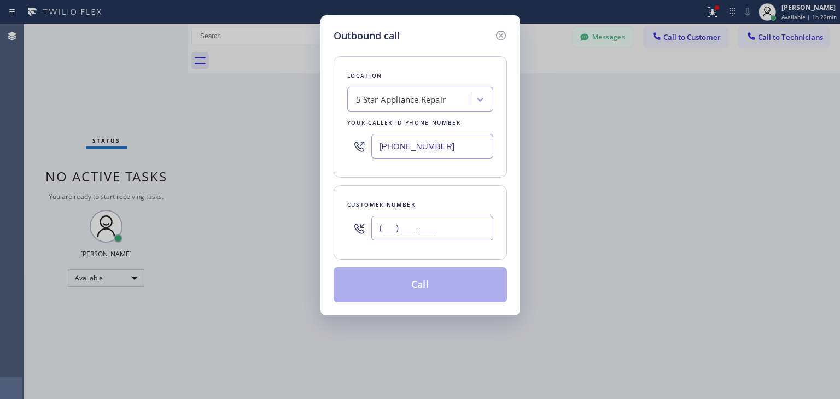
paste input "312) 459-8743"
click at [402, 228] on input "[PHONE_NUMBER]" at bounding box center [432, 228] width 122 height 25
type input "[PHONE_NUMBER]"
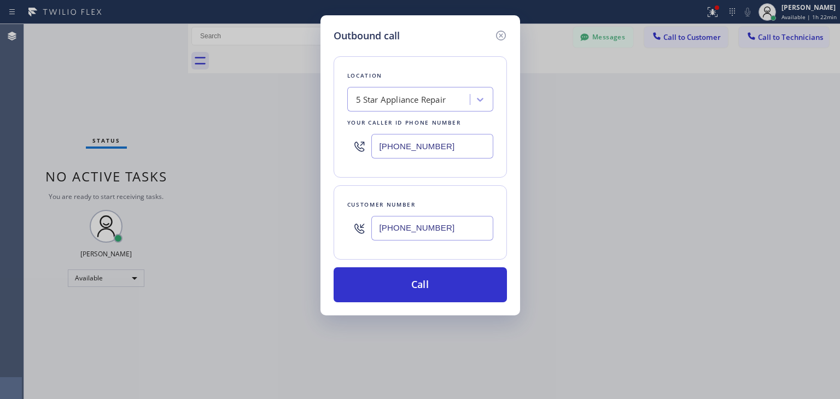
paste input "[GEOGRAPHIC_DATA] Appliance Repair"
type input "[GEOGRAPHIC_DATA] Appliance Repair"
click at [460, 94] on div "[GEOGRAPHIC_DATA] Appliance Repair [GEOGRAPHIC_DATA] Appliance Repair" at bounding box center [420, 99] width 146 height 25
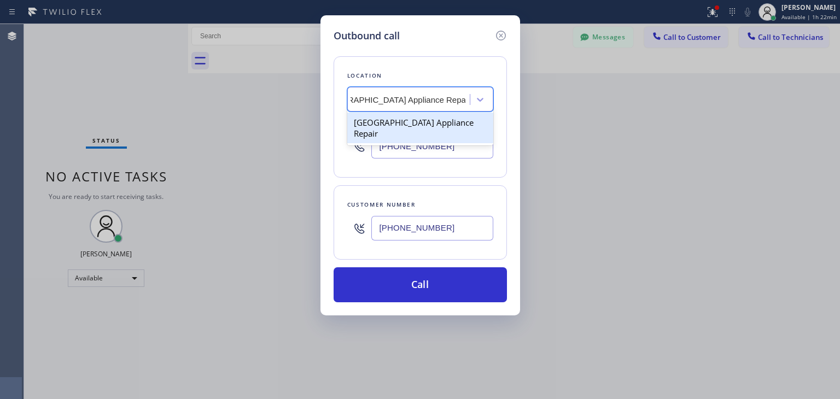
click at [435, 124] on div "[GEOGRAPHIC_DATA] Appliance Repair" at bounding box center [420, 128] width 146 height 31
type input "[PHONE_NUMBER]"
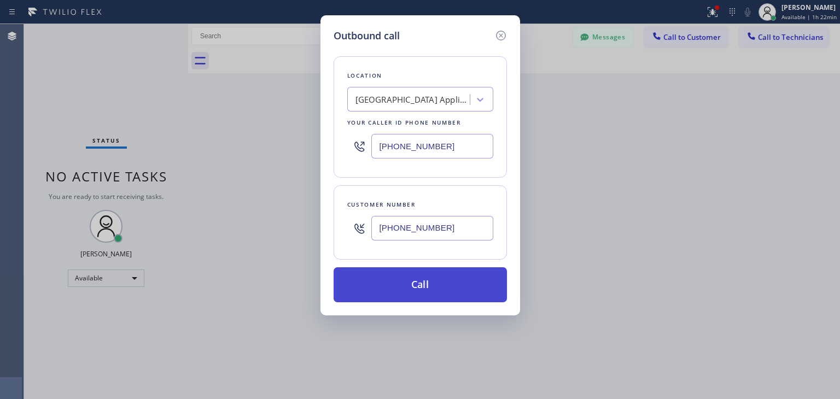
click at [431, 287] on button "Call" at bounding box center [419, 284] width 173 height 35
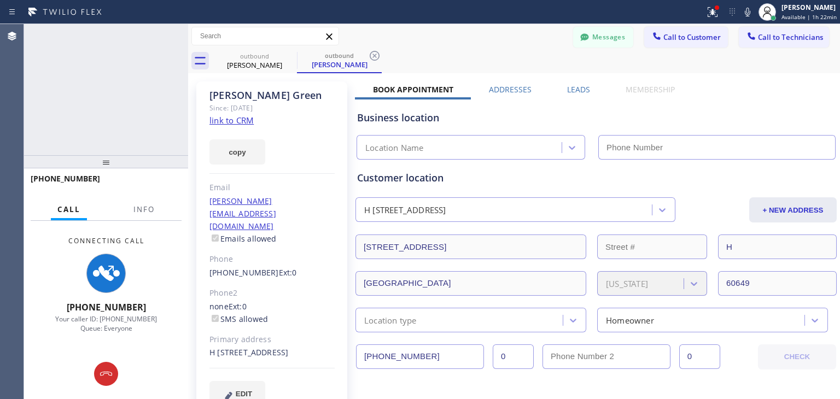
type input "[PHONE_NUMBER]"
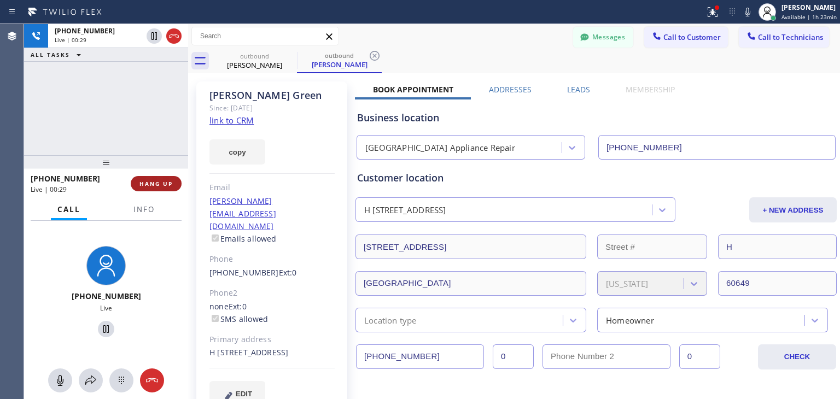
click at [151, 179] on button "HANG UP" at bounding box center [156, 183] width 51 height 15
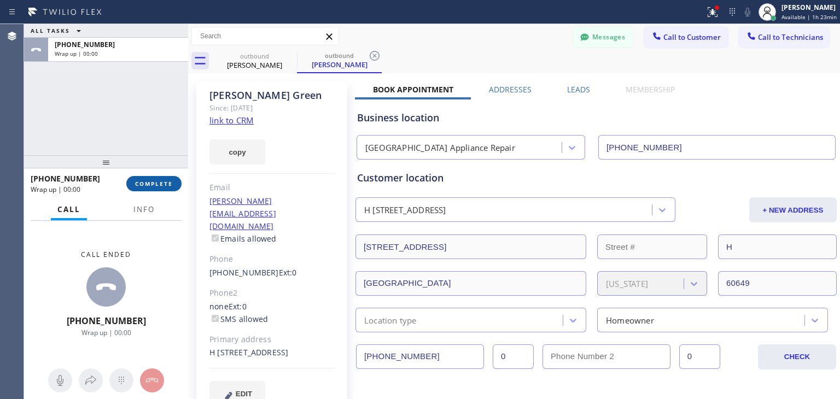
click at [151, 179] on button "COMPLETE" at bounding box center [153, 183] width 55 height 15
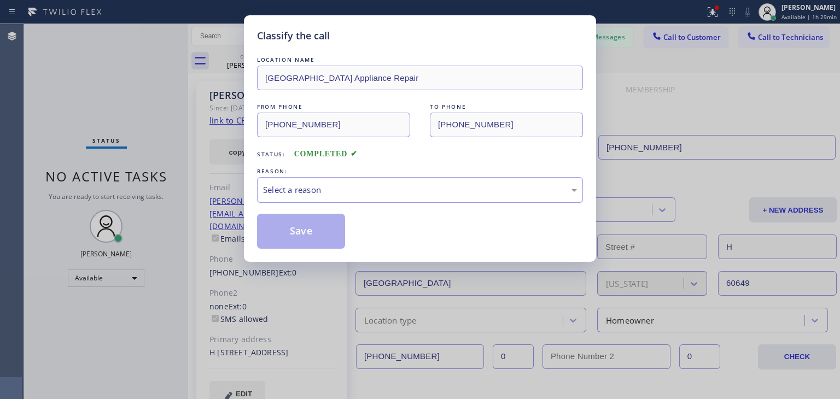
click at [426, 191] on div "Select a reason" at bounding box center [420, 190] width 314 height 13
drag, startPoint x: 421, startPoint y: 261, endPoint x: 434, endPoint y: 201, distance: 61.0
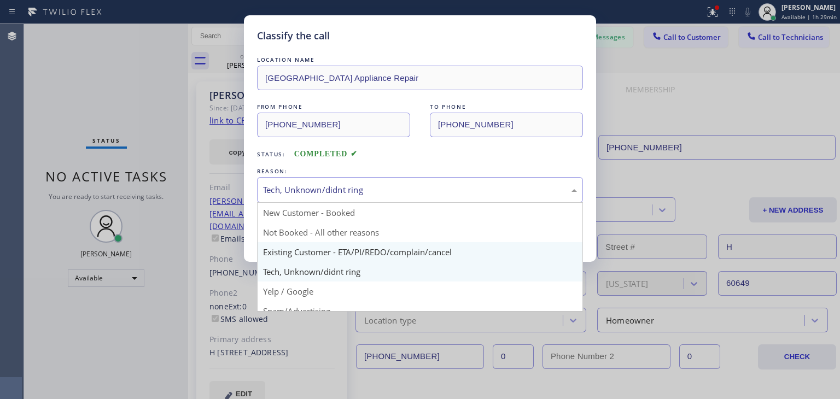
drag, startPoint x: 445, startPoint y: 192, endPoint x: 448, endPoint y: 251, distance: 59.1
click at [448, 203] on div "Tech, Unknown/didnt ring New Customer - Booked Not Booked - All other reasons E…" at bounding box center [420, 190] width 326 height 26
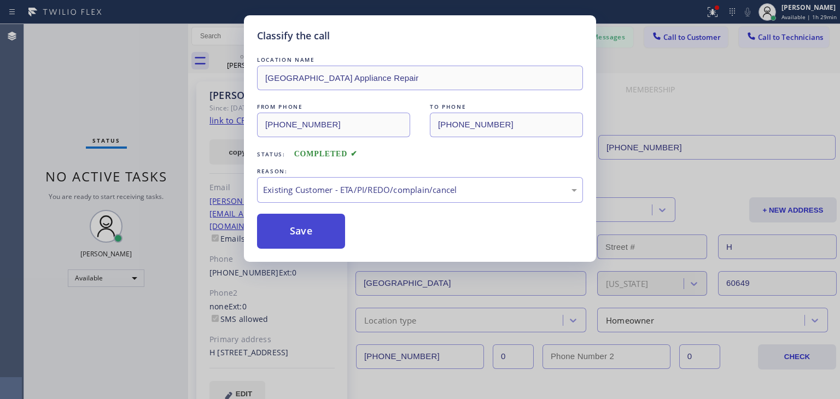
drag, startPoint x: 448, startPoint y: 251, endPoint x: 295, endPoint y: 239, distance: 153.0
click at [295, 239] on button "Save" at bounding box center [301, 231] width 88 height 35
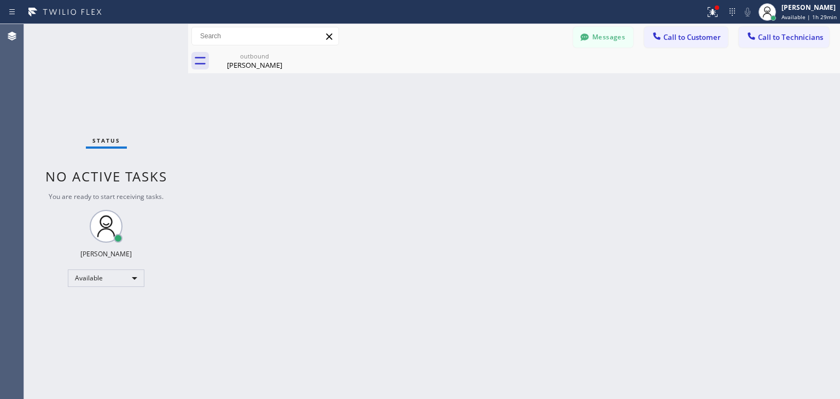
click at [596, 32] on div "Classify the call LOCATION NAME Major Brand Seattle Appliance Repair FROM PHONE…" at bounding box center [431, 211] width 815 height 375
click at [597, 30] on button "Messages" at bounding box center [603, 37] width 60 height 21
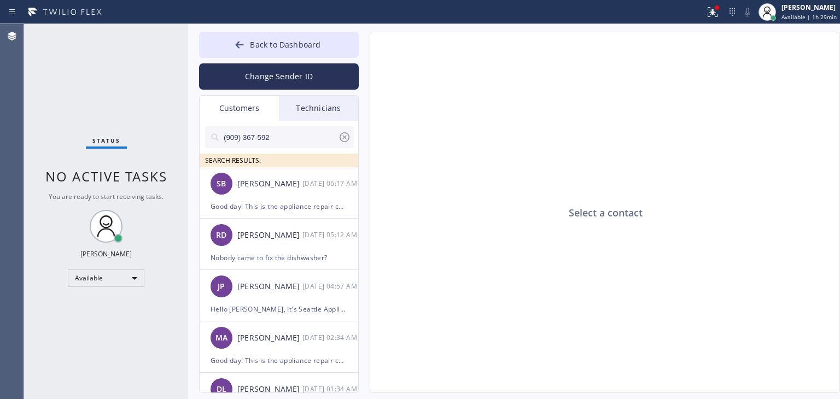
click at [325, 112] on div "Technicians" at bounding box center [318, 108] width 79 height 25
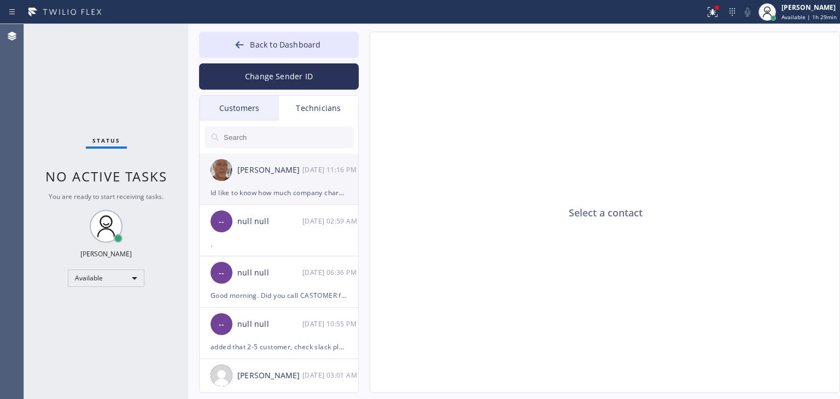
click at [292, 175] on div "[PERSON_NAME]" at bounding box center [269, 170] width 65 height 13
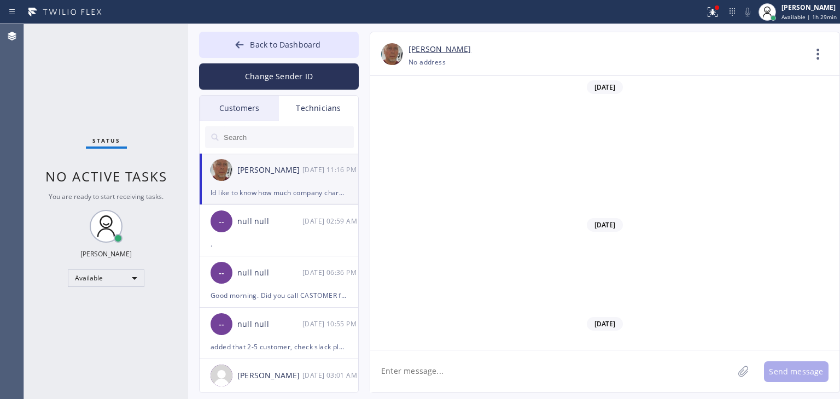
scroll to position [10649, 0]
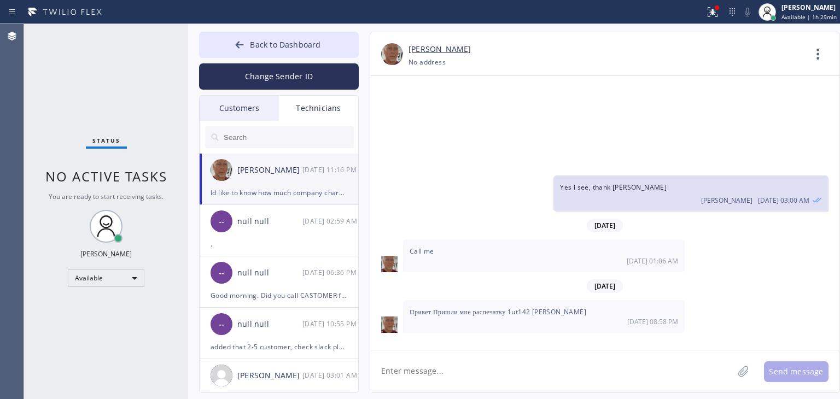
click at [602, 370] on textarea at bounding box center [551, 371] width 363 height 42
click at [748, 369] on div at bounding box center [742, 371] width 13 height 13
click at [786, 371] on button "Send message" at bounding box center [796, 371] width 64 height 21
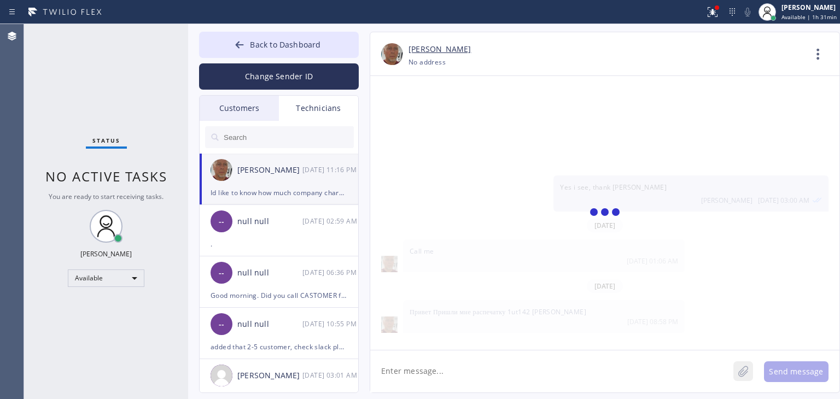
click at [742, 368] on icon at bounding box center [743, 371] width 10 height 11
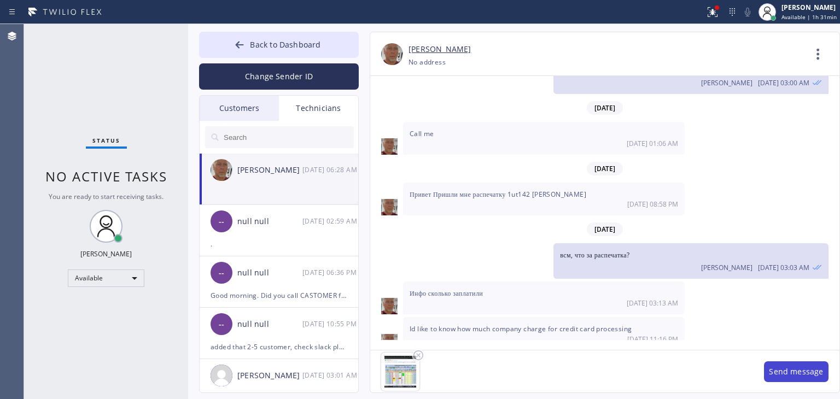
click at [781, 368] on button "Send message" at bounding box center [796, 371] width 64 height 21
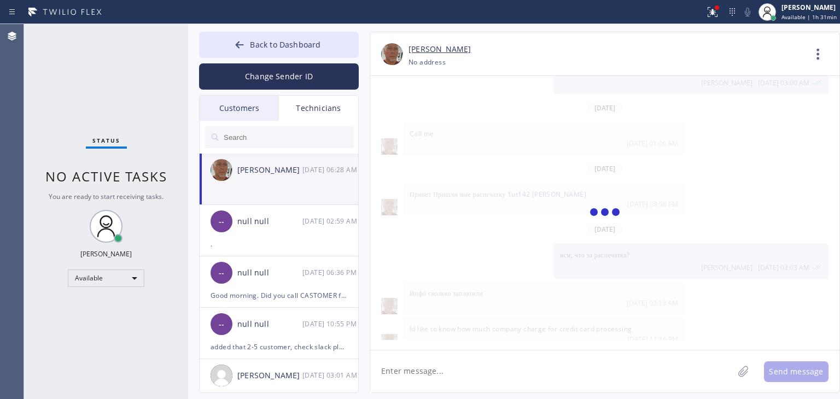
click at [672, 368] on textarea at bounding box center [551, 371] width 363 height 42
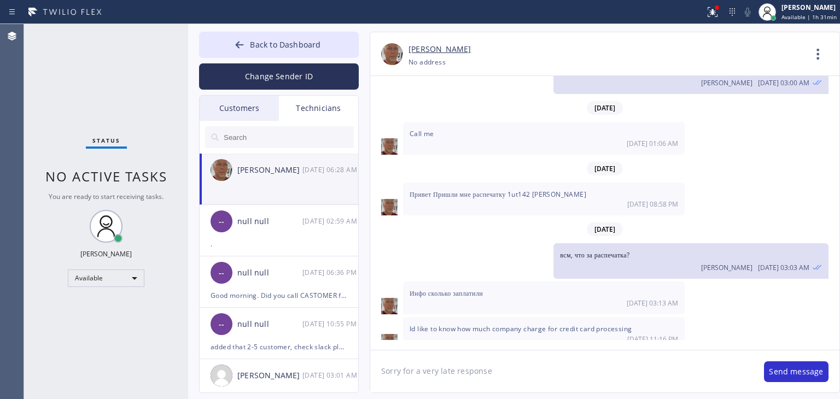
scroll to position [10859, 0]
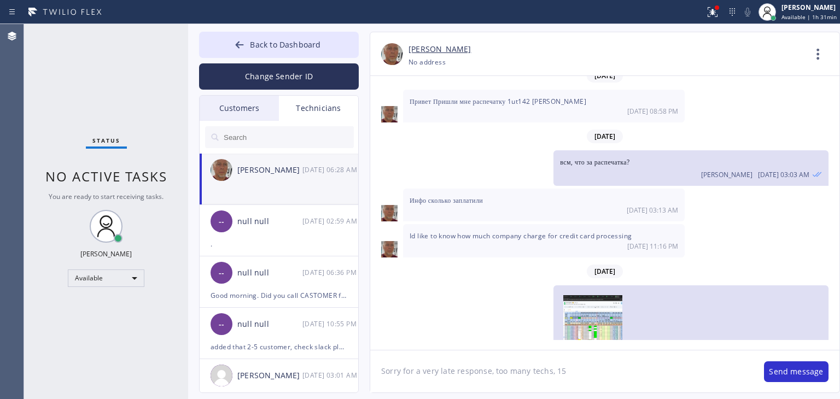
click at [492, 371] on textarea "Sorry for a very late response, too many techs, 15" at bounding box center [561, 371] width 383 height 42
click at [611, 371] on textarea "Sorry for a very late response, have too many techs, 15" at bounding box center [561, 371] width 383 height 42
type textarea "Sorry for a very late response, have too many techs, 15..."
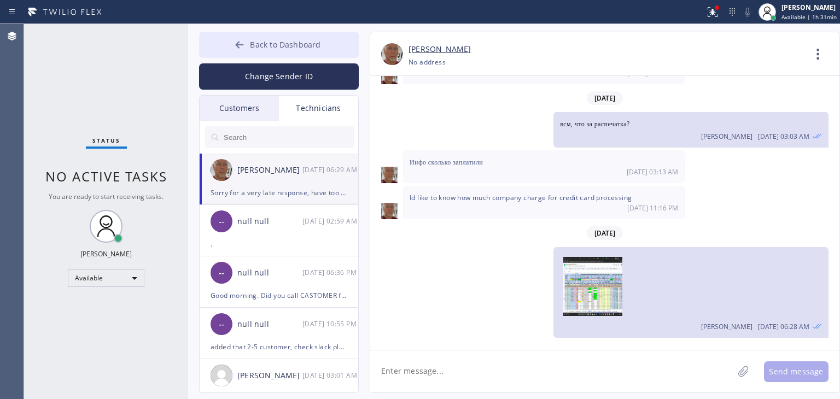
click at [333, 33] on button "Back to Dashboard" at bounding box center [279, 45] width 160 height 26
